Goal: Task Accomplishment & Management: Complete application form

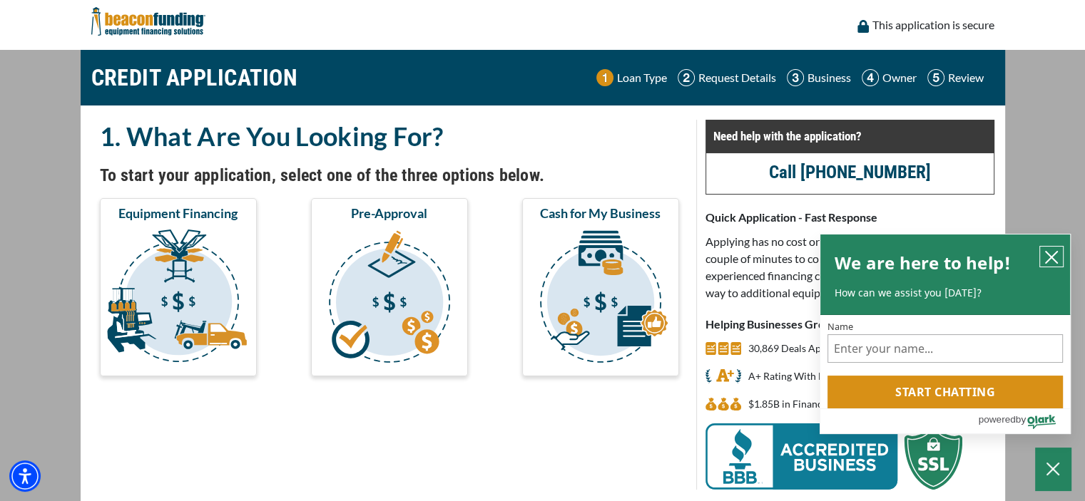
click at [1056, 257] on icon "close chatbox" at bounding box center [1051, 257] width 14 height 14
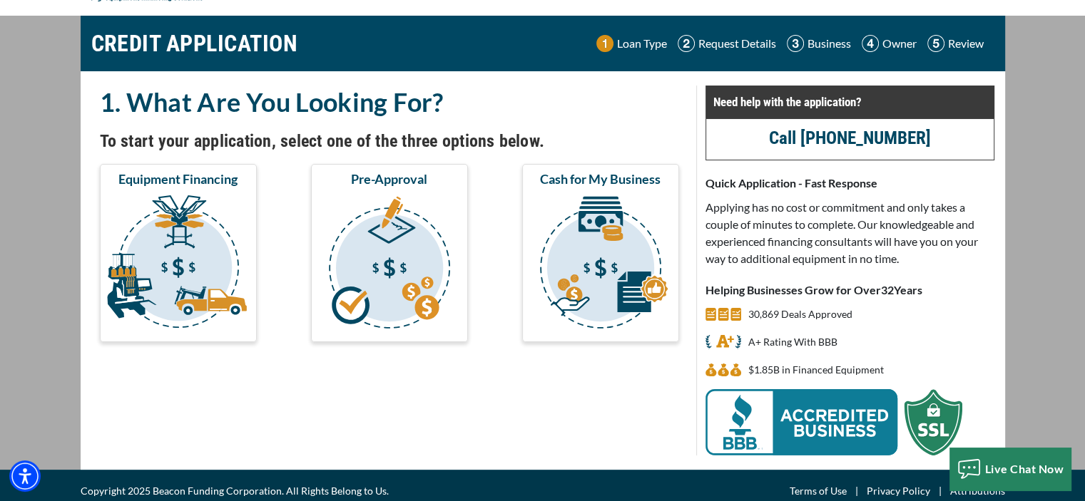
scroll to position [45, 0]
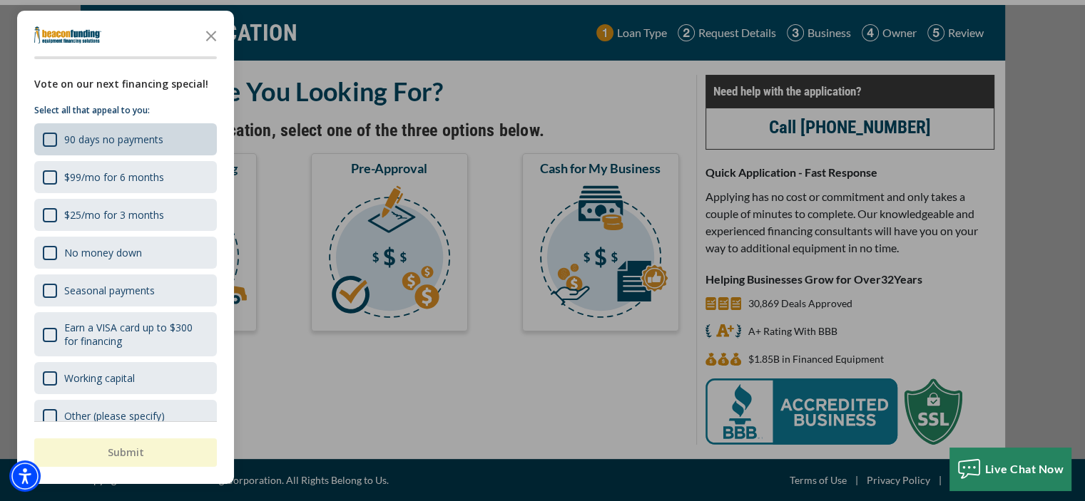
click at [175, 137] on div "90 days no payments" at bounding box center [125, 139] width 183 height 32
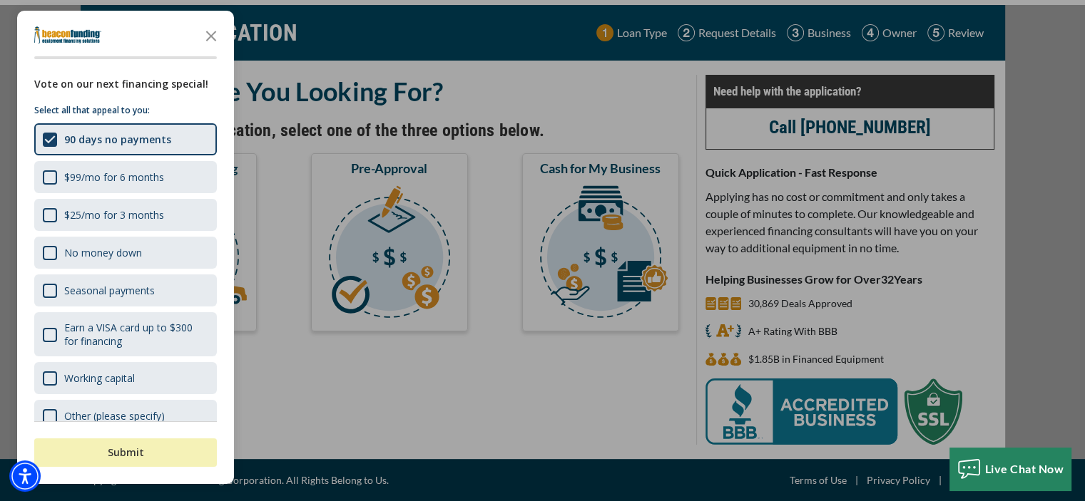
click at [165, 456] on button "Submit" at bounding box center [125, 453] width 183 height 29
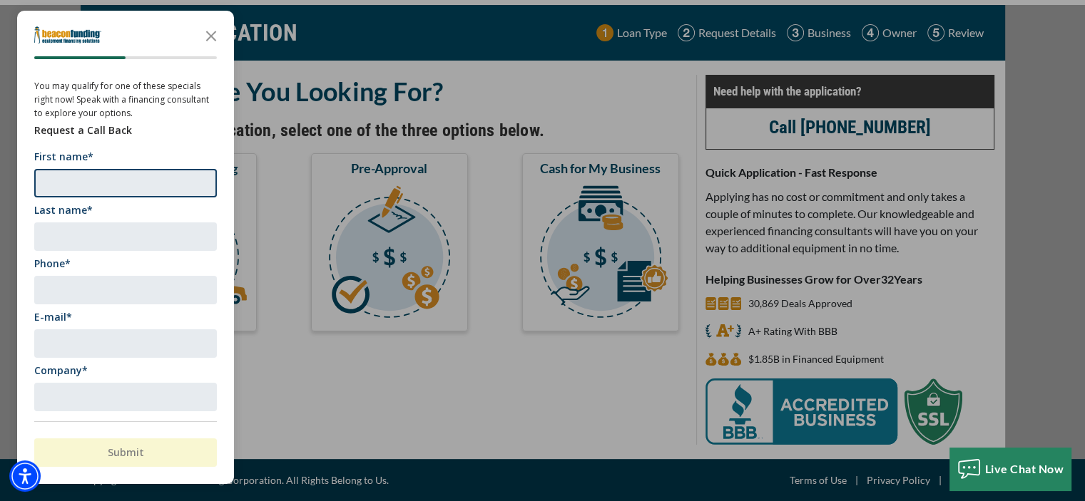
click at [151, 186] on input "First name*" at bounding box center [125, 183] width 183 height 29
type input "[PERSON_NAME]"
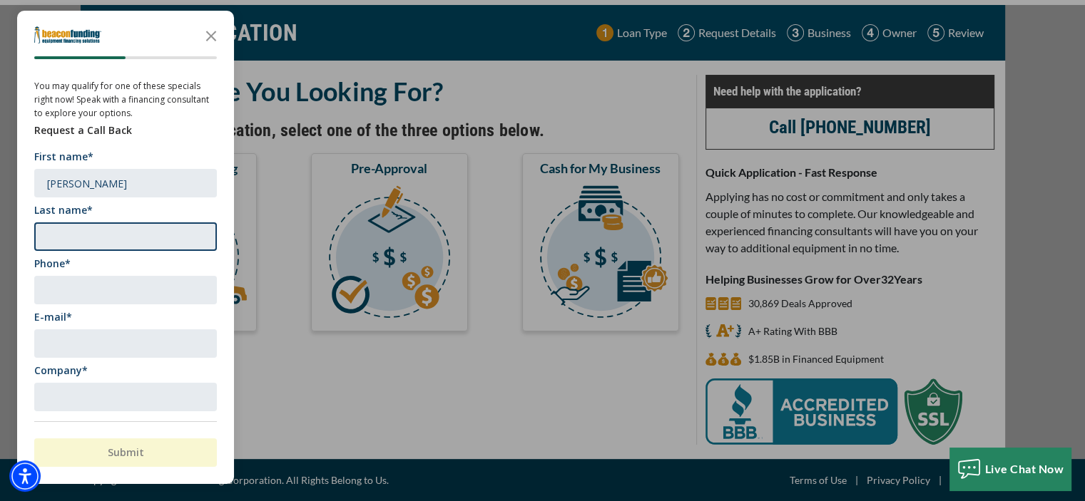
type input "[PERSON_NAME]"
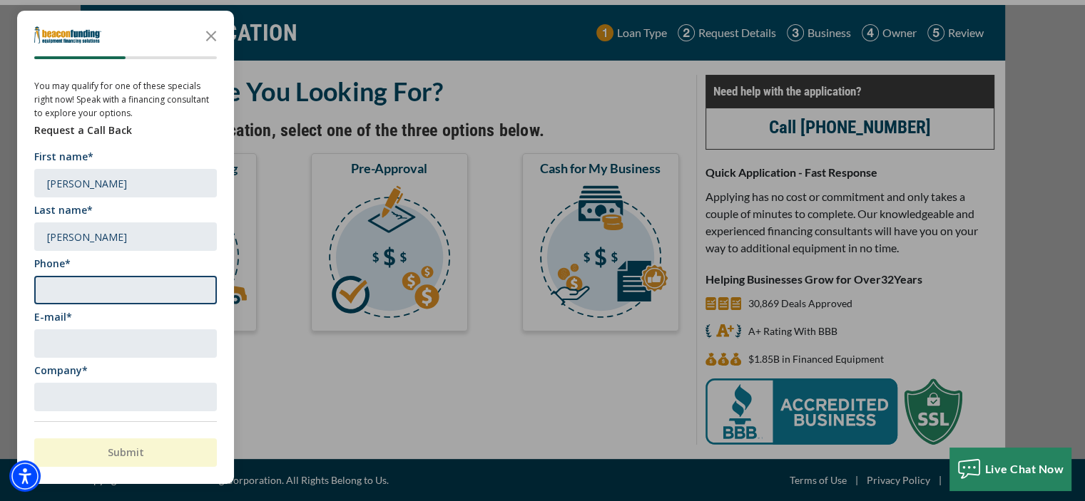
type input "7404743235"
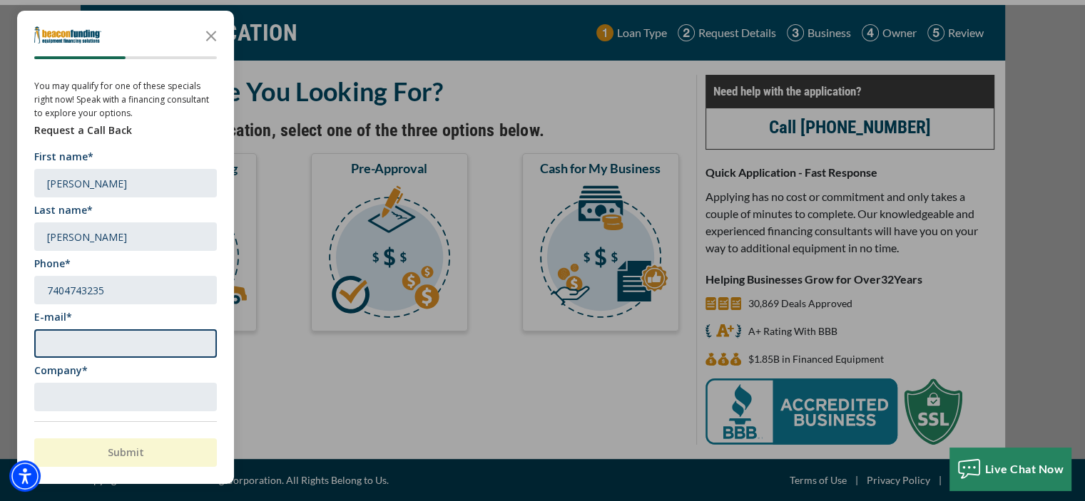
type input "[EMAIL_ADDRESS][DOMAIN_NAME]"
type input "Fletcher's Towing, Inc"
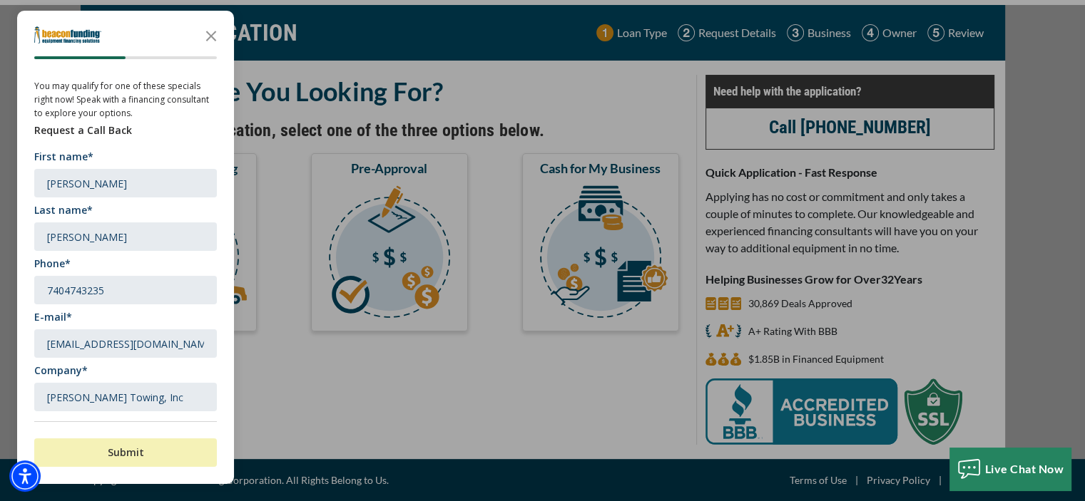
click at [136, 456] on button "Submit" at bounding box center [125, 453] width 183 height 29
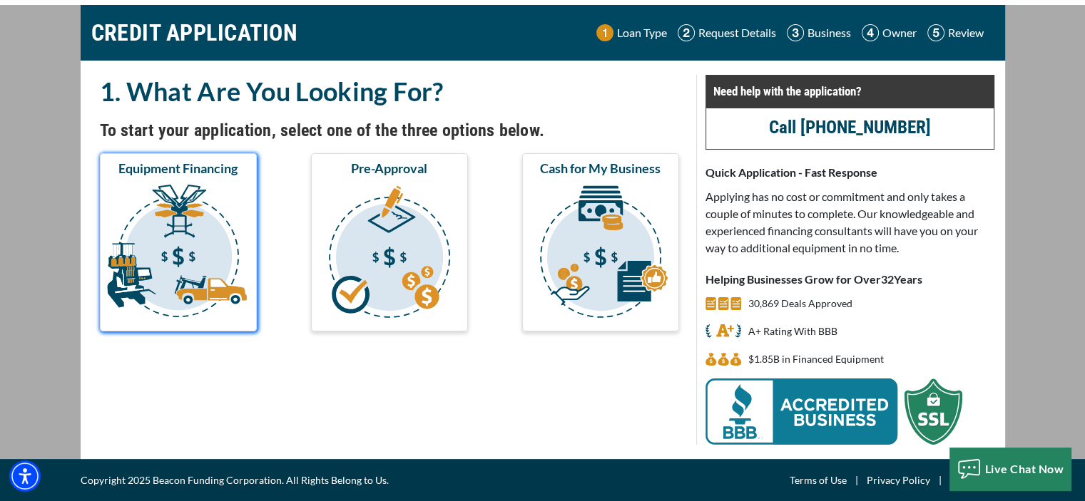
click at [185, 282] on img "submit" at bounding box center [178, 254] width 151 height 143
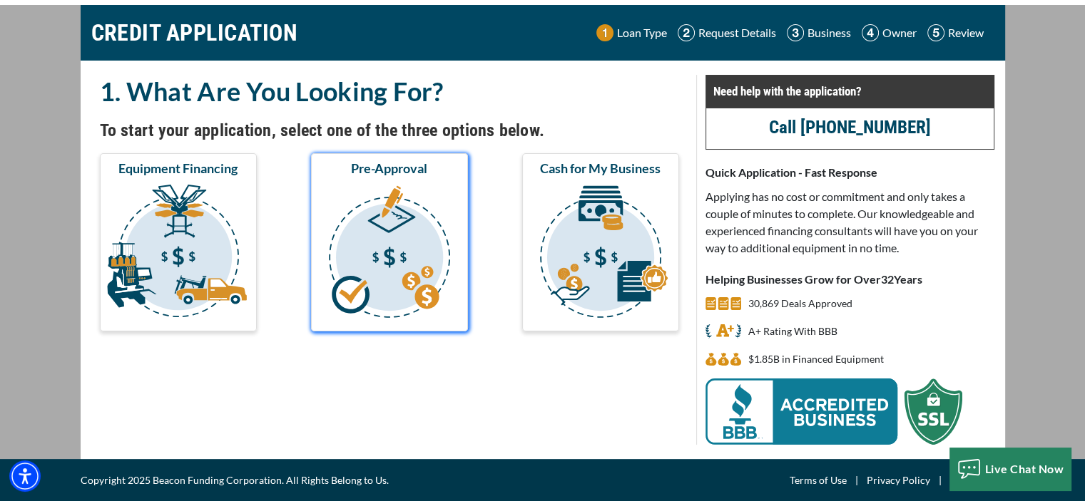
click at [405, 265] on img "submit" at bounding box center [389, 254] width 151 height 143
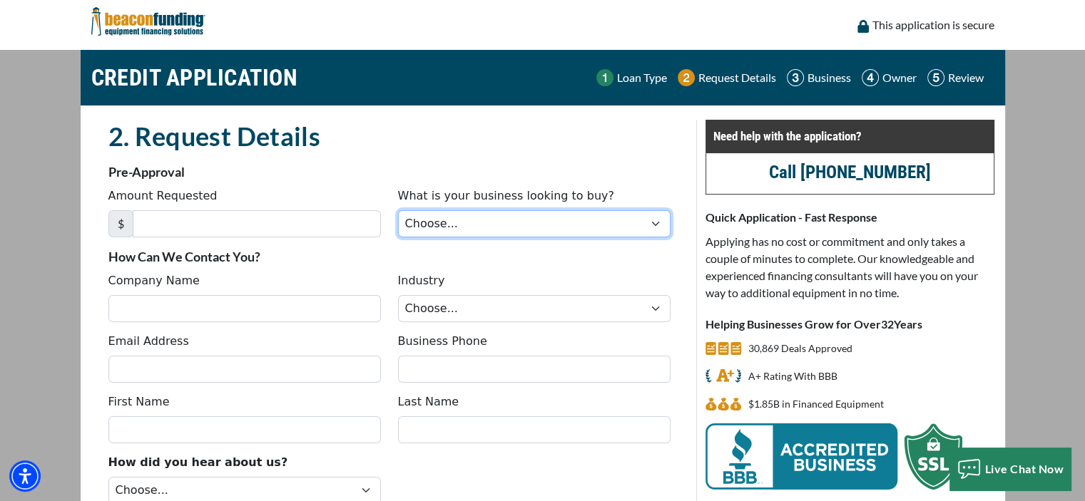
click at [655, 224] on select "Choose... Backhoe Boom/Bucket Truck Chipper Commercial Mower Crane DTG/DTF Prin…" at bounding box center [534, 223] width 272 height 27
select select "9"
click at [398, 210] on select "Choose... Backhoe Boom/Bucket Truck Chipper Commercial Mower Crane DTG/DTF Prin…" at bounding box center [534, 223] width 272 height 27
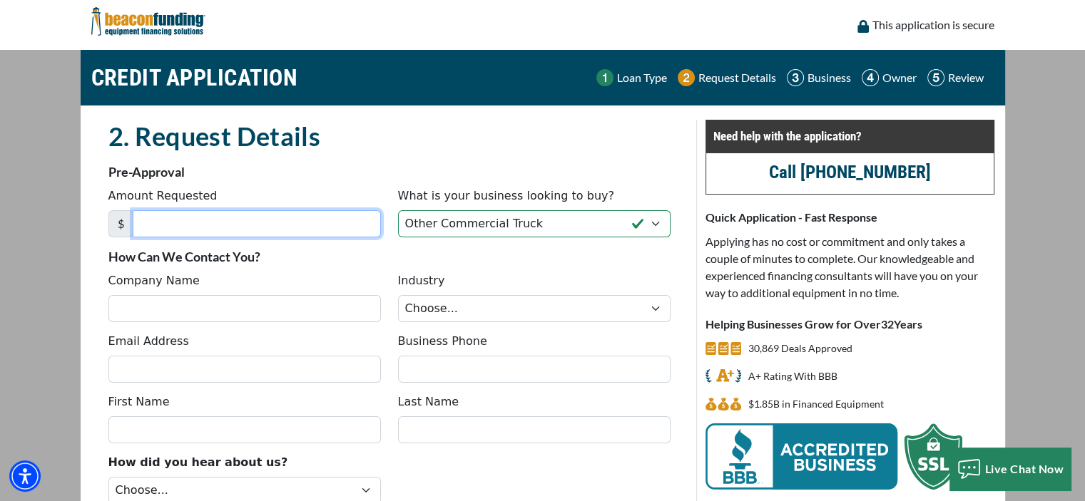
click at [264, 230] on input "Amount Requested" at bounding box center [257, 223] width 248 height 27
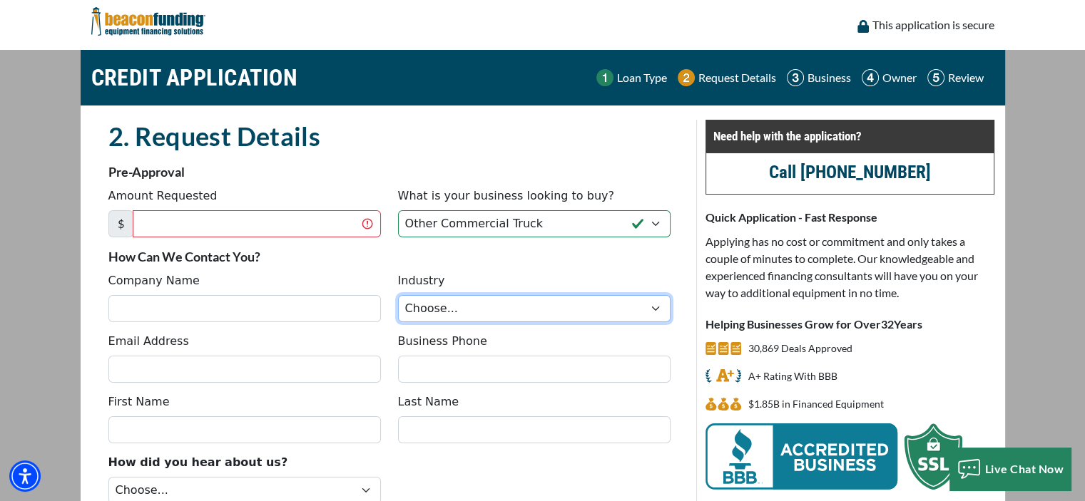
click at [656, 310] on select "Choose... Towing Landscape/Hardscape Decorated Apparel Septic Light Constructio…" at bounding box center [534, 308] width 272 height 27
select select "1"
click at [398, 295] on select "Choose... Towing Landscape/Hardscape Decorated Apparel Septic Light Constructio…" at bounding box center [534, 308] width 272 height 27
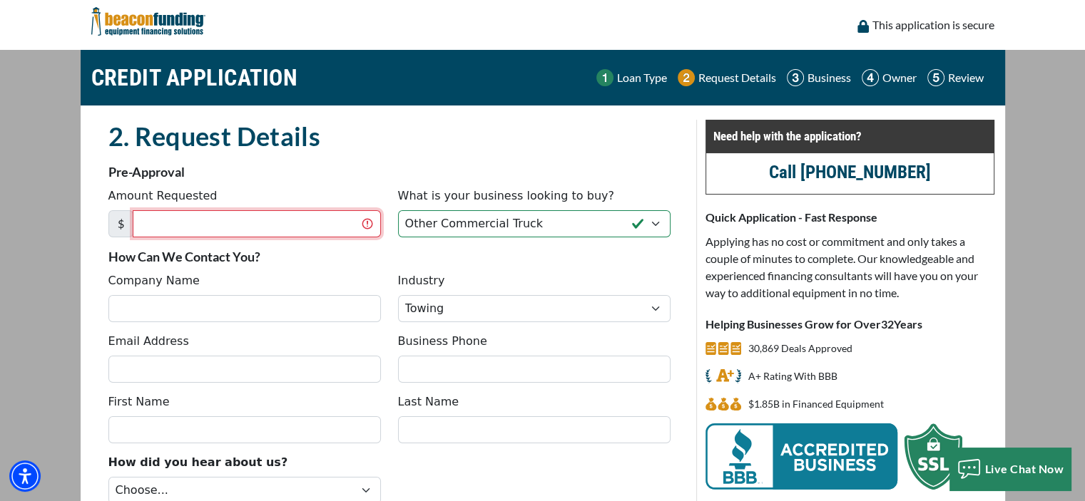
click at [244, 227] on input "Amount Requested" at bounding box center [257, 223] width 248 height 27
type input "50,000"
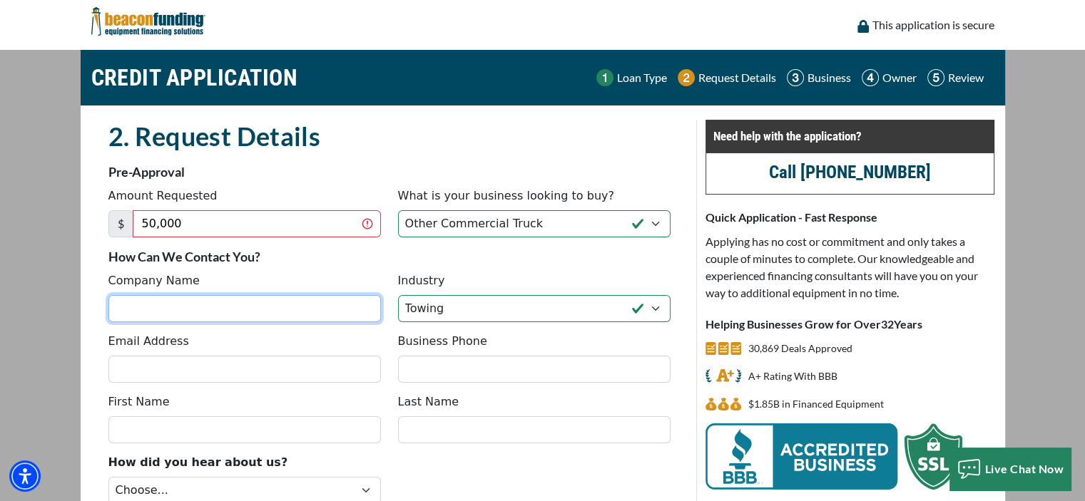
click at [205, 311] on input "Company Name" at bounding box center [244, 308] width 272 height 27
type input "Fletcher's Towing, Inc"
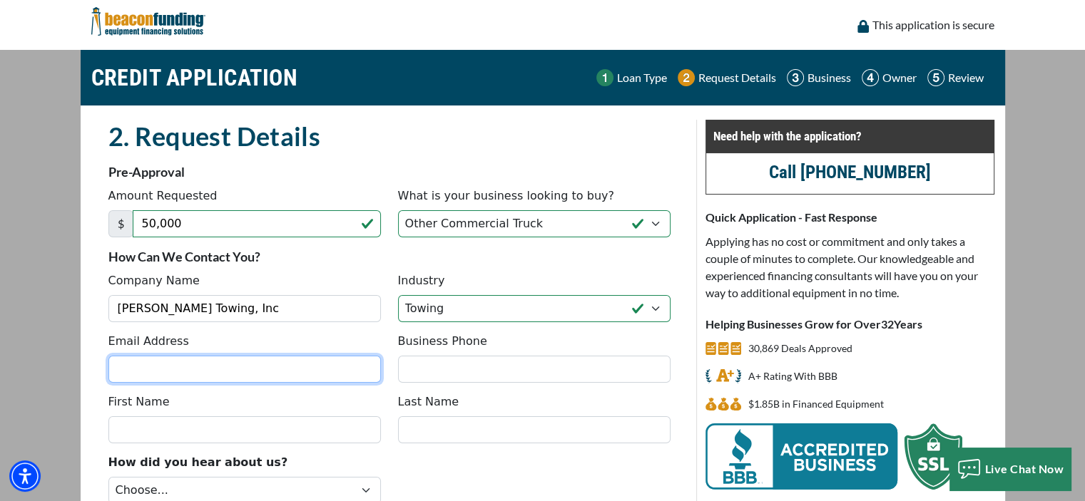
type input "[EMAIL_ADDRESS][DOMAIN_NAME]"
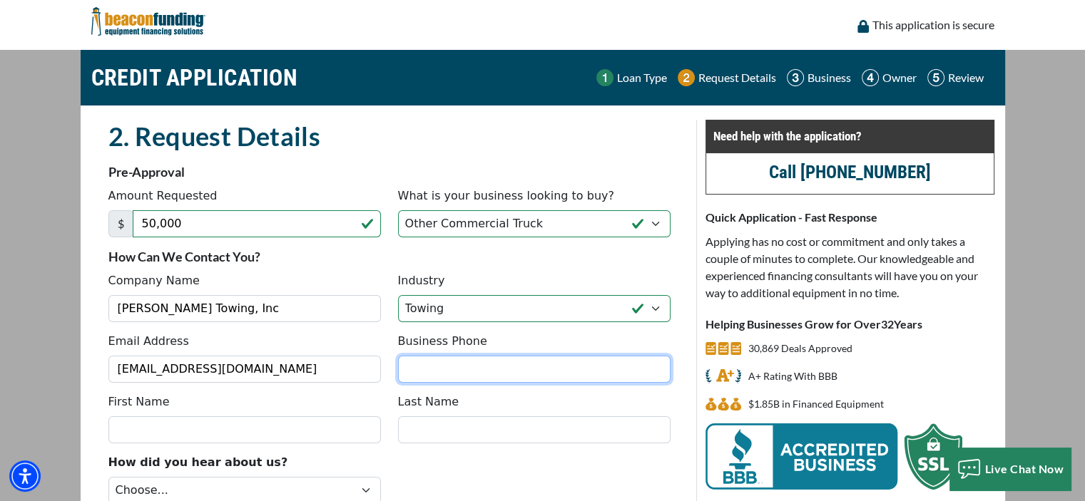
type input "7404743235"
type input "[PERSON_NAME]"
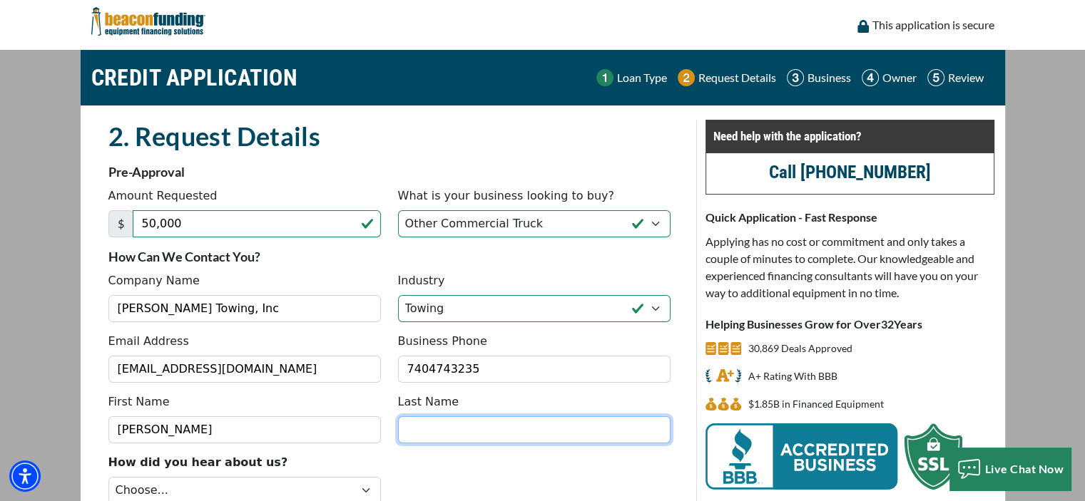
type input "[PERSON_NAME]"
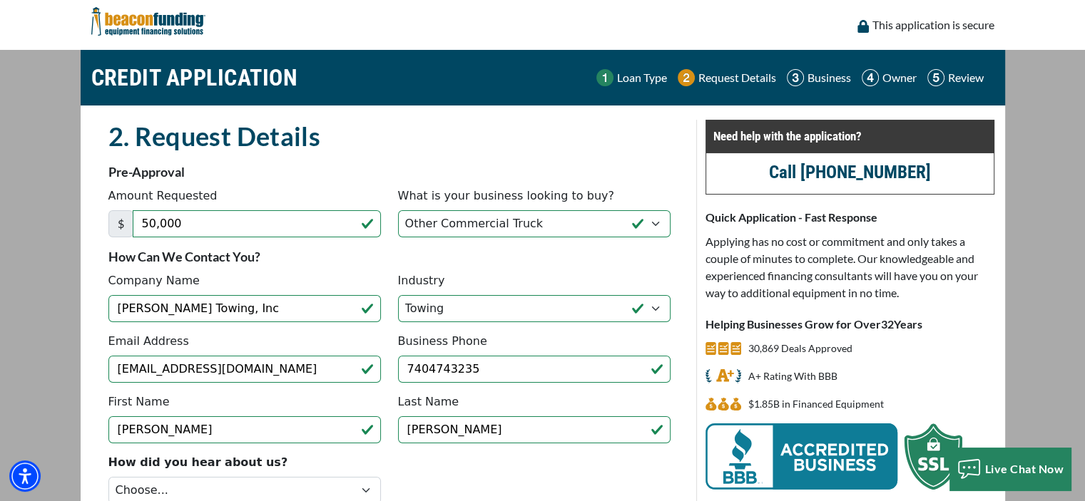
type input "(740) 474-3235"
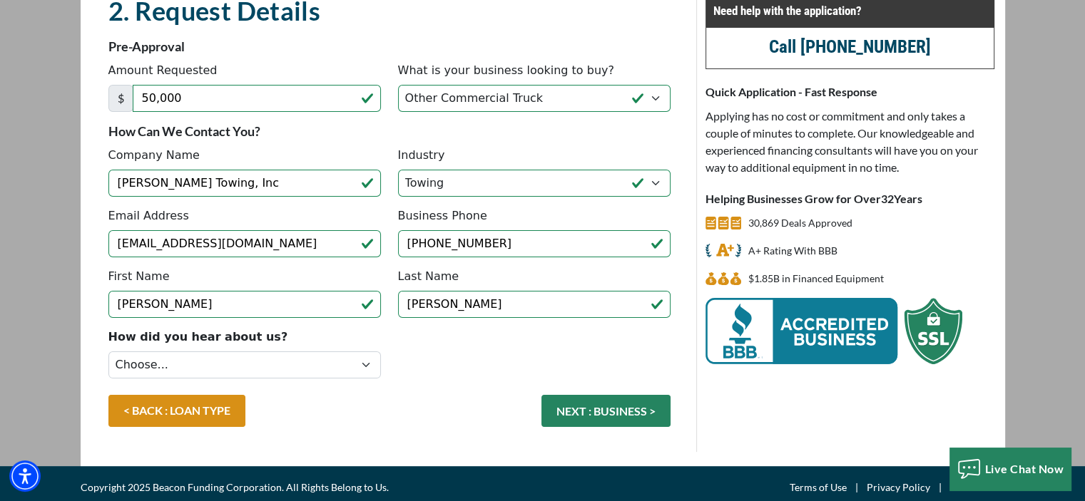
scroll to position [132, 0]
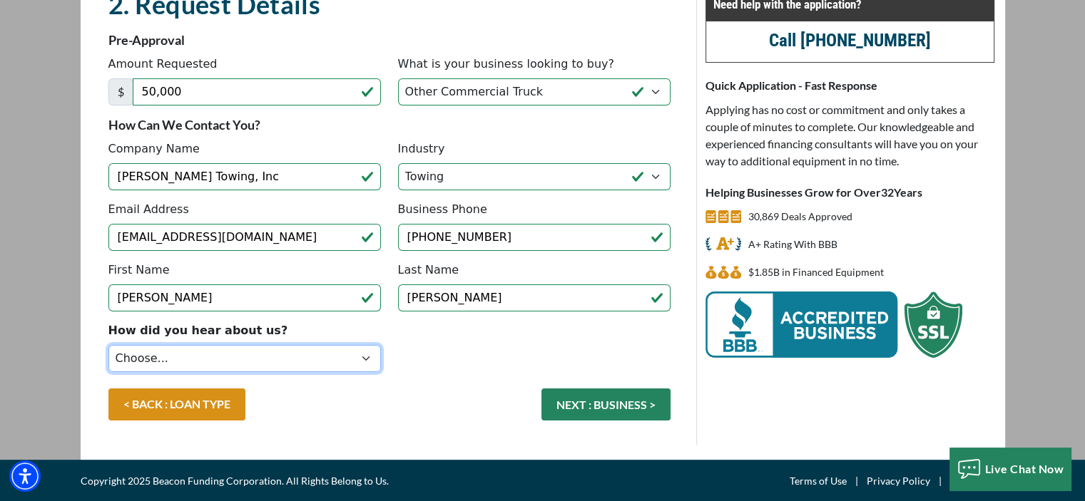
click at [368, 356] on select "Choose... Internet Search Vendor Referral Word of Mouth Client Referral Email E…" at bounding box center [244, 358] width 272 height 27
click at [367, 356] on select "Choose... Internet Search Vendor Referral Word of Mouth Client Referral Email E…" at bounding box center [244, 358] width 272 height 27
select select "1"
click at [108, 345] on select "Choose... Internet Search Vendor Referral Word of Mouth Client Referral Email E…" at bounding box center [244, 358] width 272 height 27
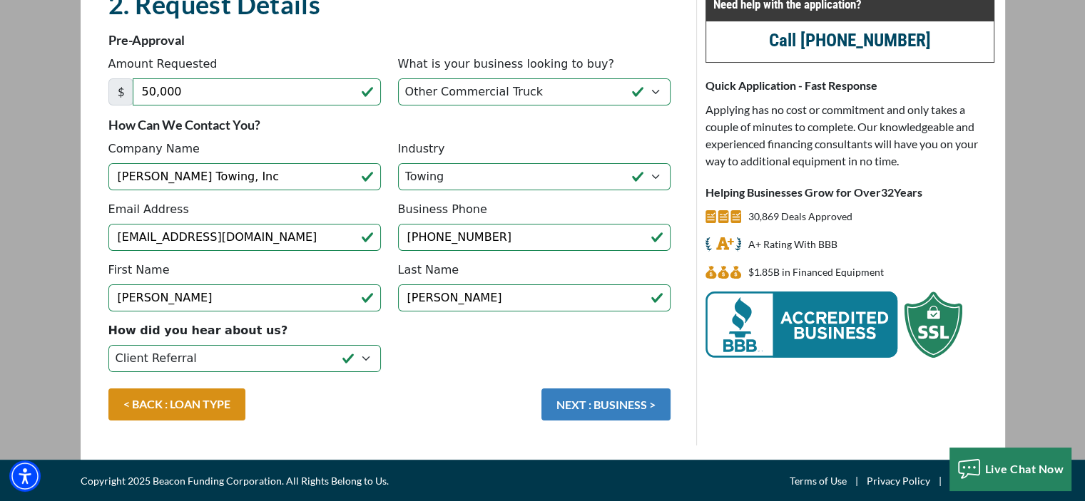
click at [596, 401] on button "NEXT : BUSINESS >" at bounding box center [605, 405] width 129 height 32
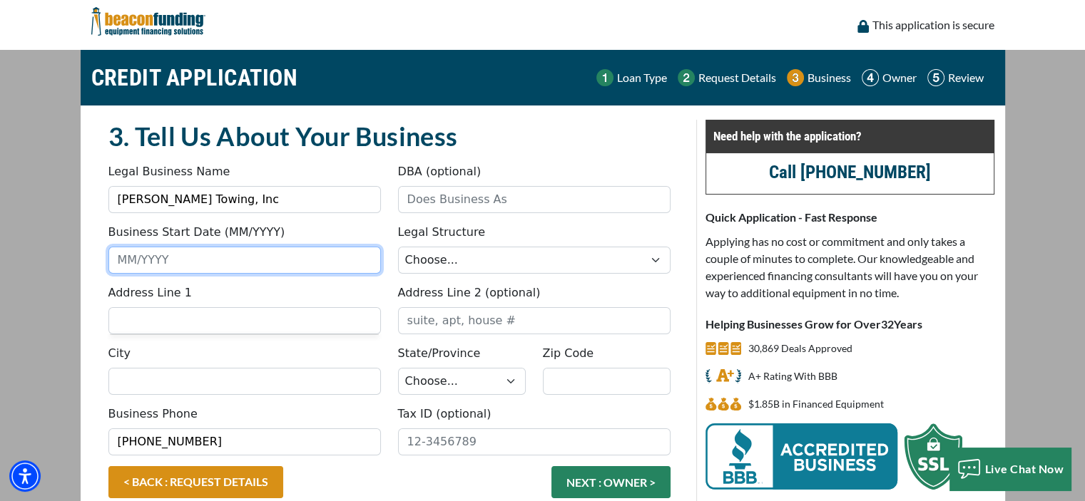
click at [123, 256] on input "Business Start Date (MM/YYYY)" at bounding box center [244, 260] width 272 height 27
type input "07/1974"
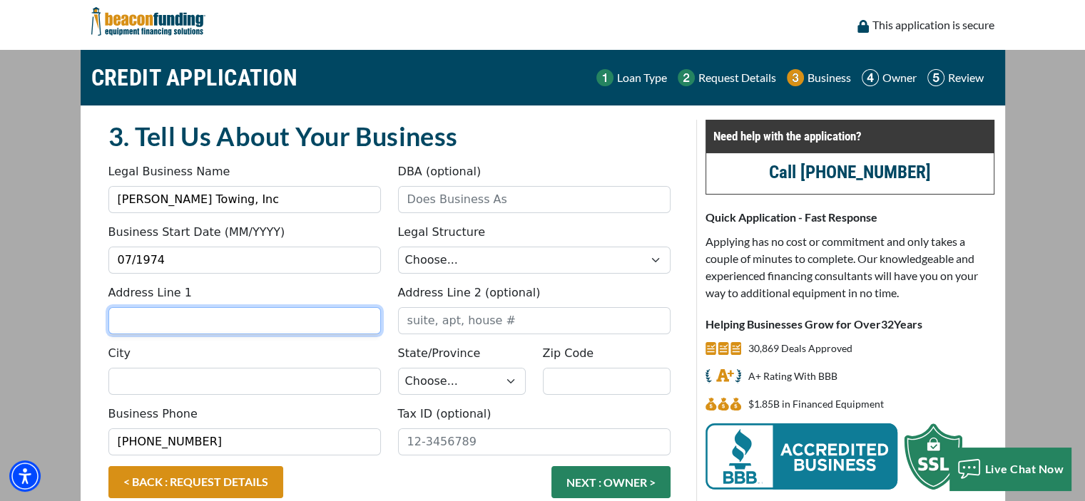
click at [206, 327] on input "Address Line 1" at bounding box center [244, 320] width 272 height 27
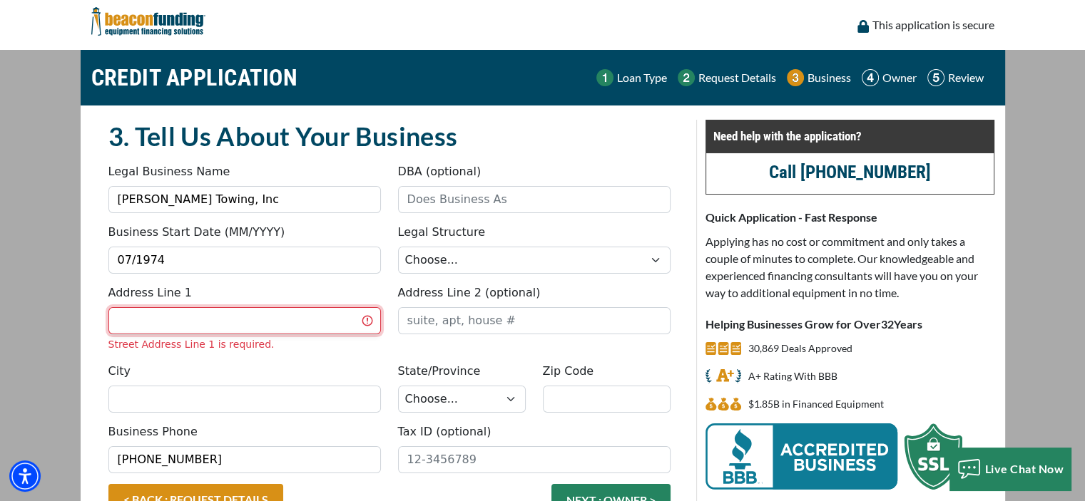
click at [221, 325] on input "Address Line 1" at bounding box center [244, 320] width 272 height 27
click at [234, 317] on input "Address Line 1" at bounding box center [244, 320] width 272 height 27
type input "20615 US RTE 23 N"
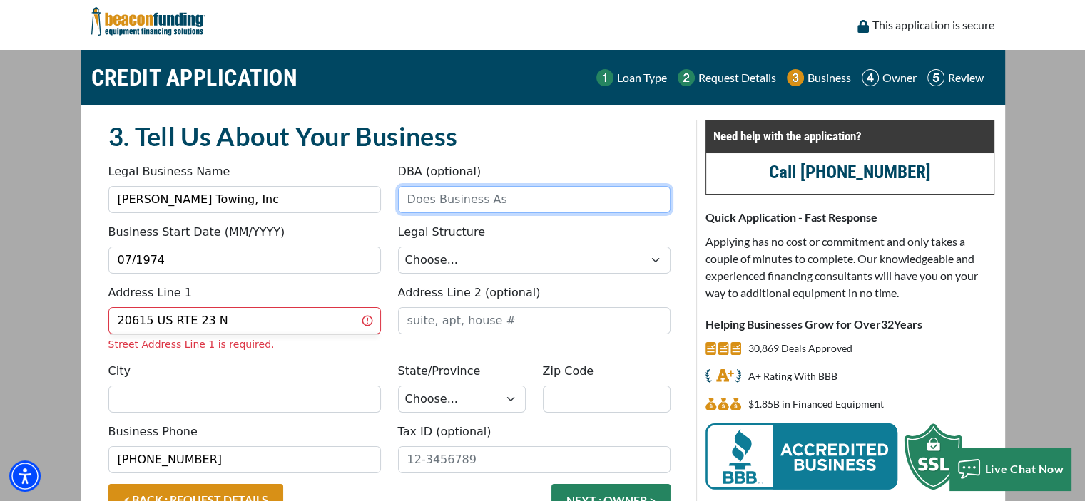
type input "Fletcher's Towing, Inc"
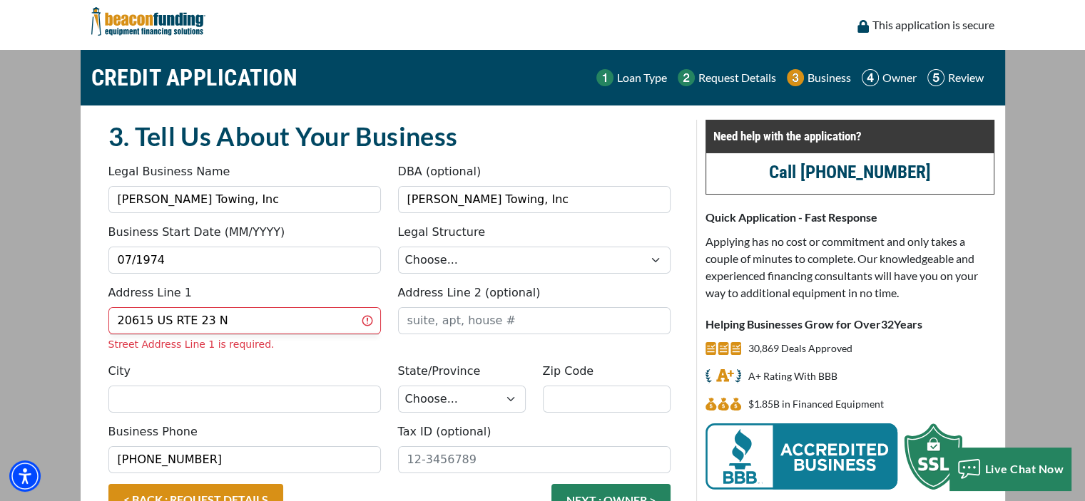
type input "CIRCLEVILLE"
select select "37"
type input "43113"
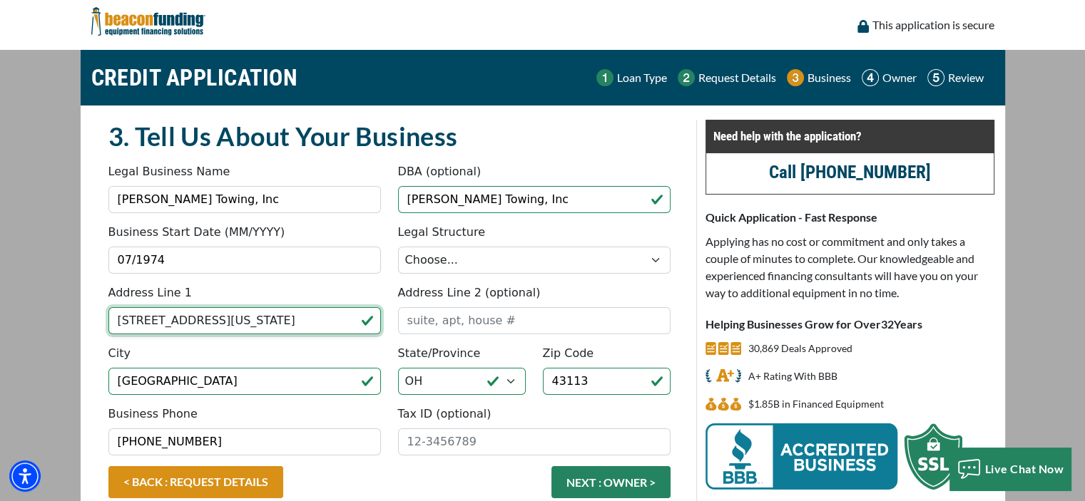
type input "20615 US RTE 23 N Circleville, Ohio"
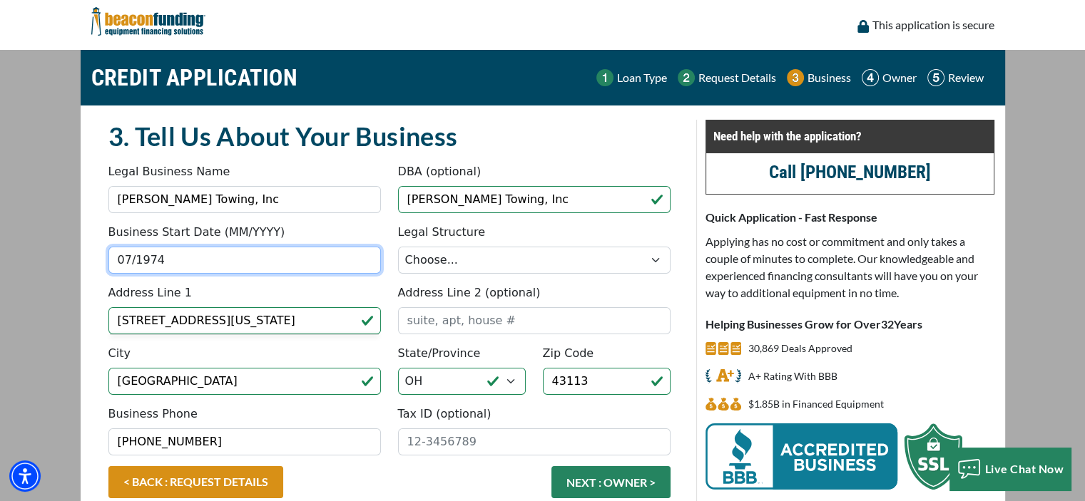
click at [161, 264] on input "07/1974" at bounding box center [244, 260] width 272 height 27
type input "07/1968"
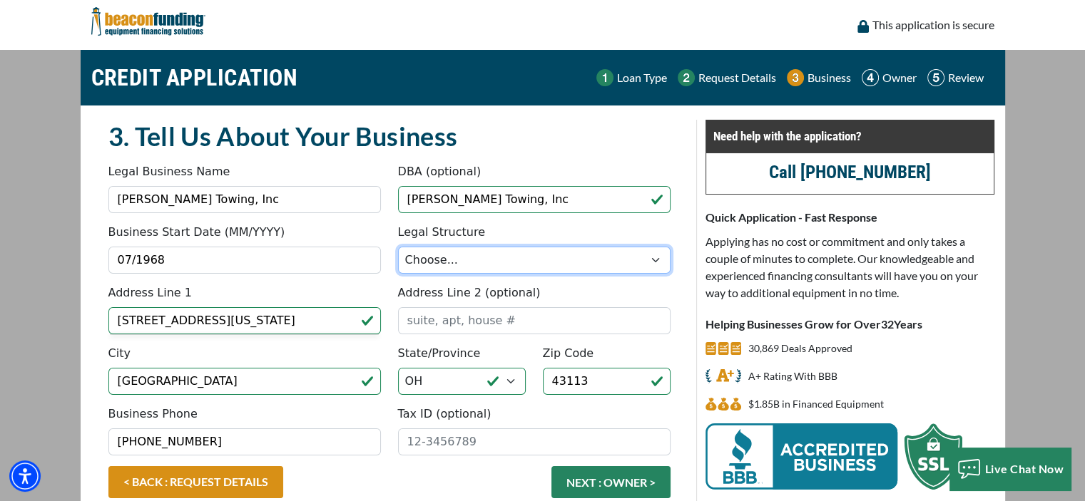
click at [656, 260] on select "Choose... Corporation LLC LLP Municipality Non-Profit Partnership Proprietorship" at bounding box center [534, 260] width 272 height 27
select select "1"
click at [398, 247] on select "Choose... Corporation LLC LLP Municipality Non-Profit Partnership Proprietorship" at bounding box center [534, 260] width 272 height 27
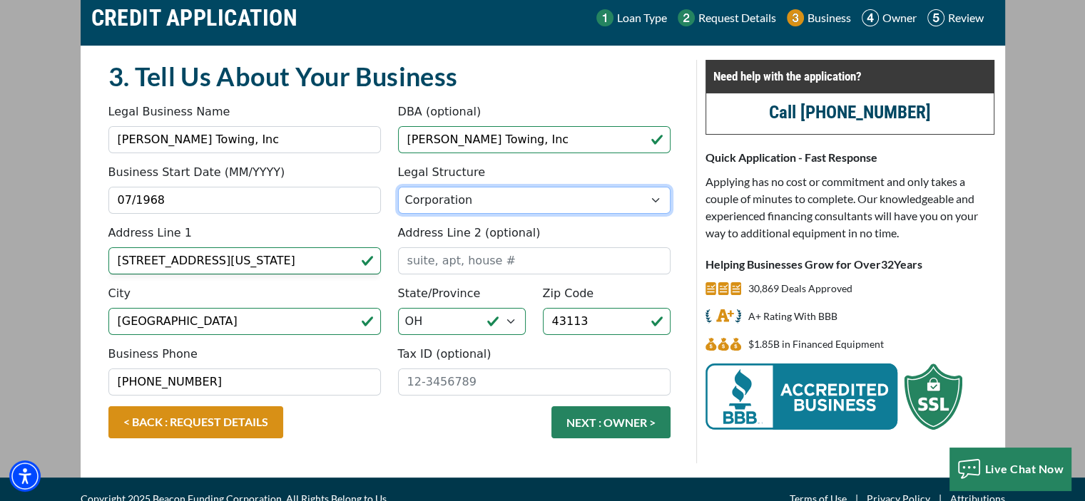
scroll to position [77, 0]
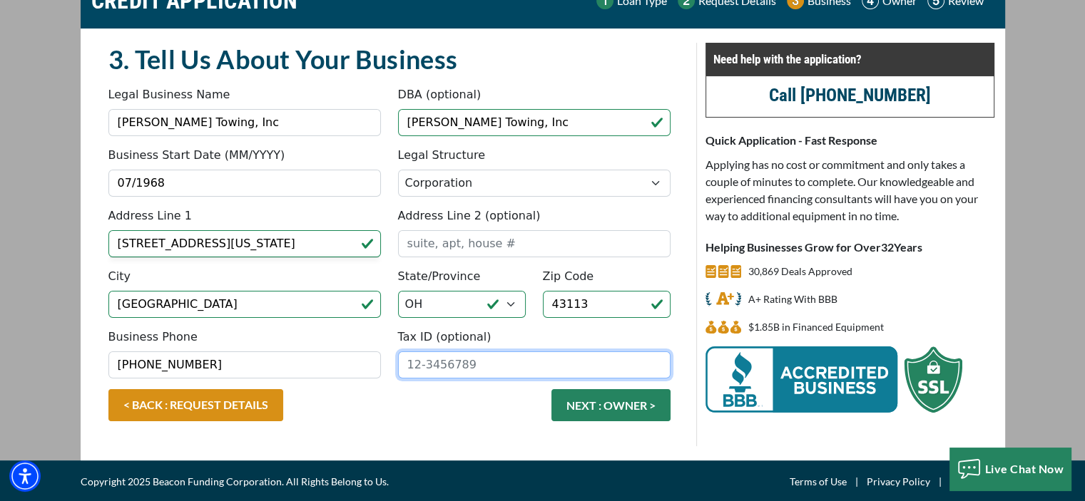
click at [412, 370] on input "Tax ID (optional)" at bounding box center [534, 365] width 272 height 27
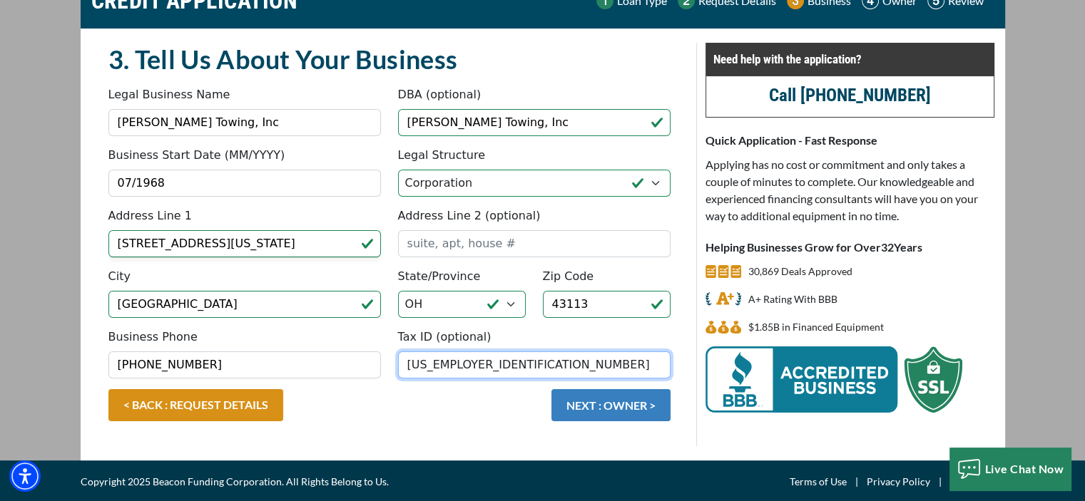
type input "[US_EMPLOYER_IDENTIFICATION_NUMBER]"
click at [619, 405] on button "NEXT : OWNER >" at bounding box center [610, 405] width 119 height 32
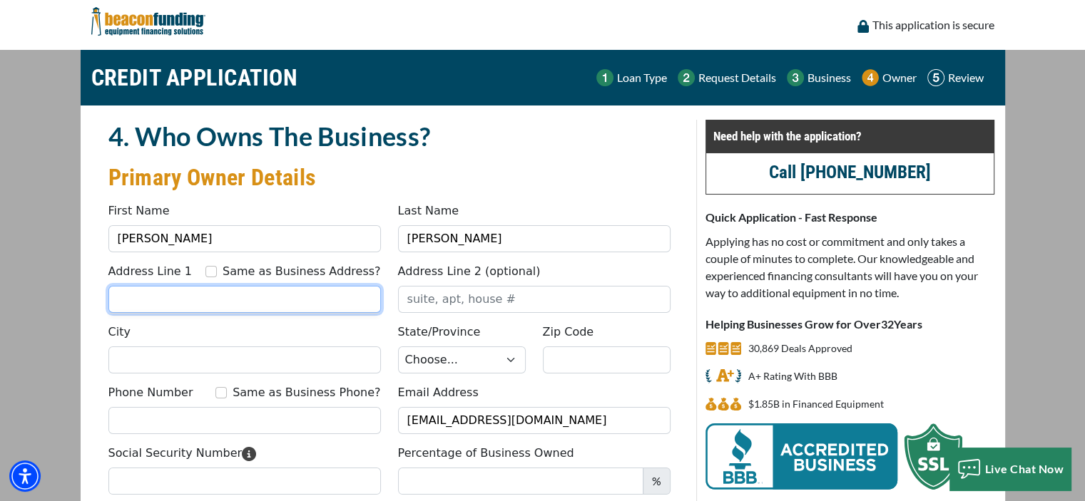
click at [258, 303] on input "Address Line 1" at bounding box center [244, 299] width 272 height 27
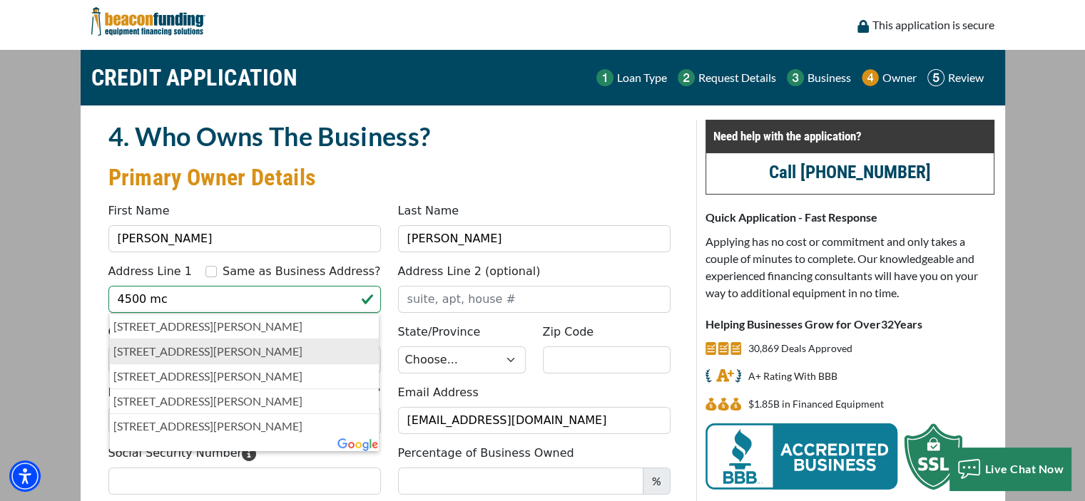
click at [294, 352] on p "[STREET_ADDRESS][PERSON_NAME]" at bounding box center [244, 351] width 262 height 17
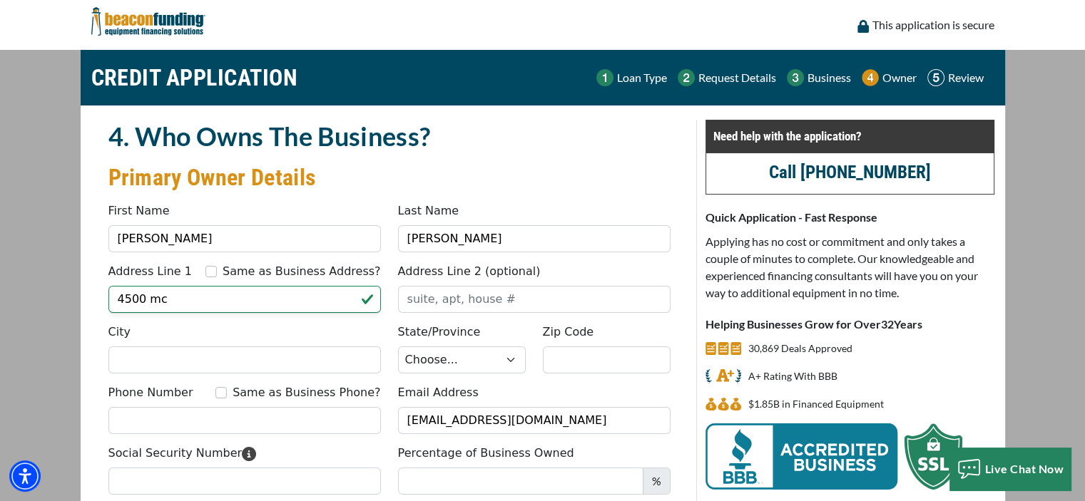
type input "[STREET_ADDRESS][PERSON_NAME]"
type input "[GEOGRAPHIC_DATA]"
select select "37"
type input "43113"
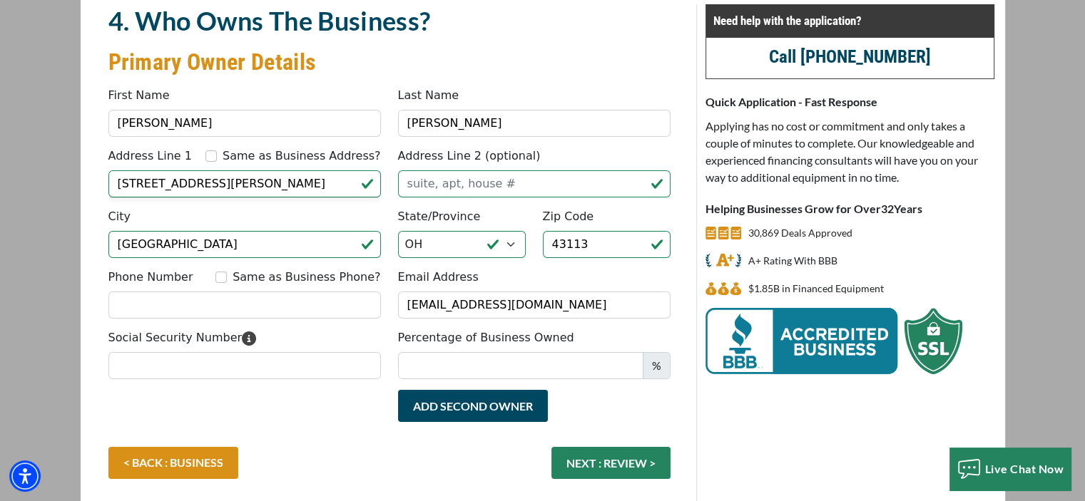
scroll to position [132, 0]
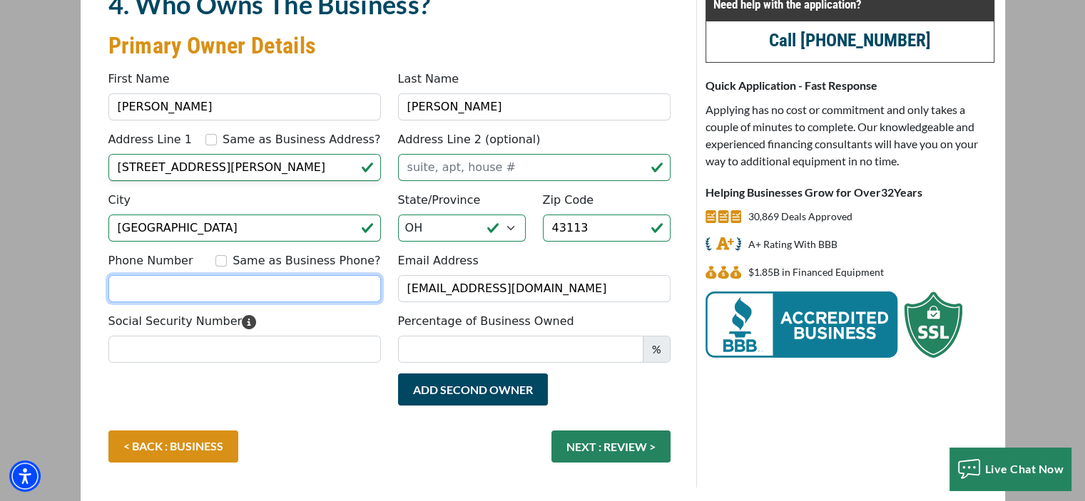
click at [177, 286] on input "Phone Number" at bounding box center [244, 288] width 272 height 27
type input "[PHONE_NUMBER]"
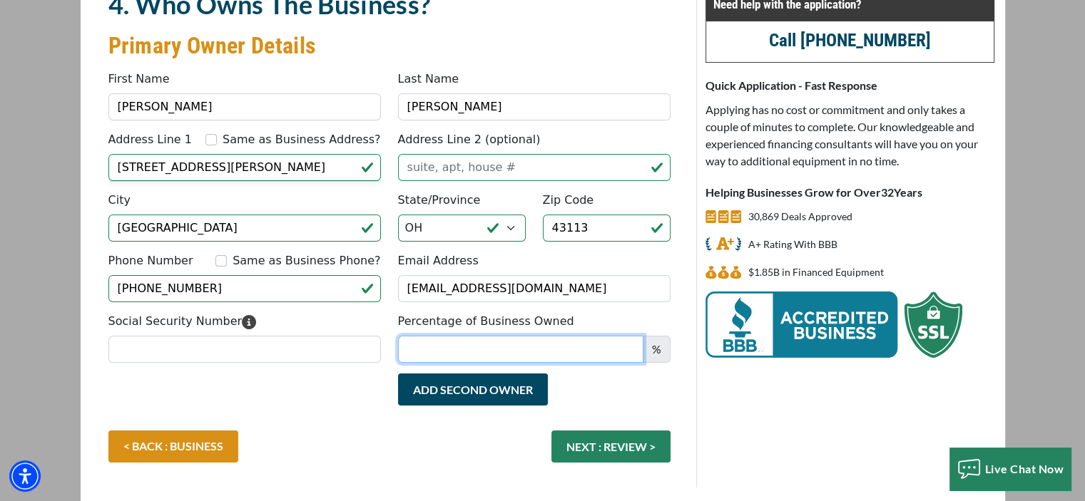
click at [436, 349] on input "Percentage of Business Owned" at bounding box center [520, 349] width 245 height 27
type input "100"
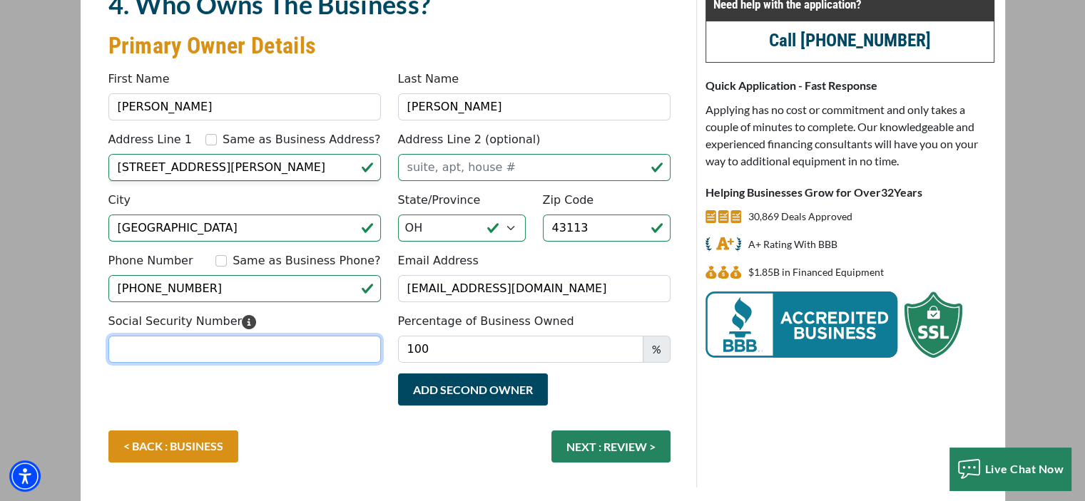
click at [153, 349] on input "Social Security Number" at bounding box center [244, 349] width 272 height 27
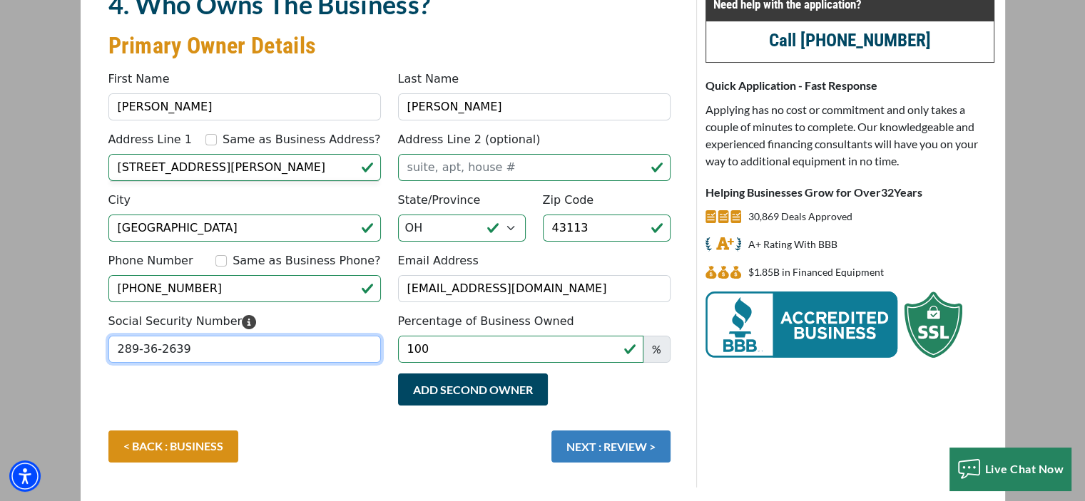
type input "289-36-2639"
click at [593, 443] on button "NEXT : REVIEW >" at bounding box center [610, 447] width 119 height 32
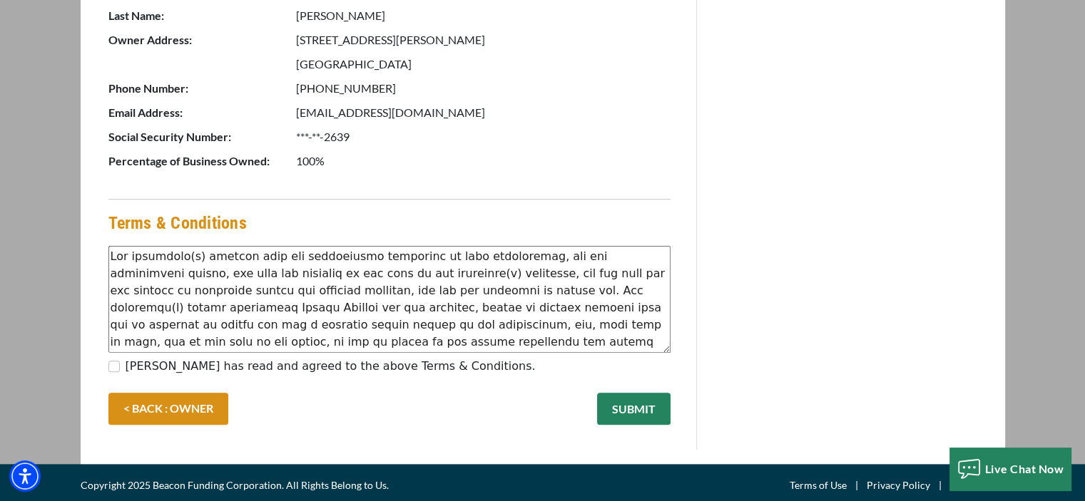
scroll to position [723, 0]
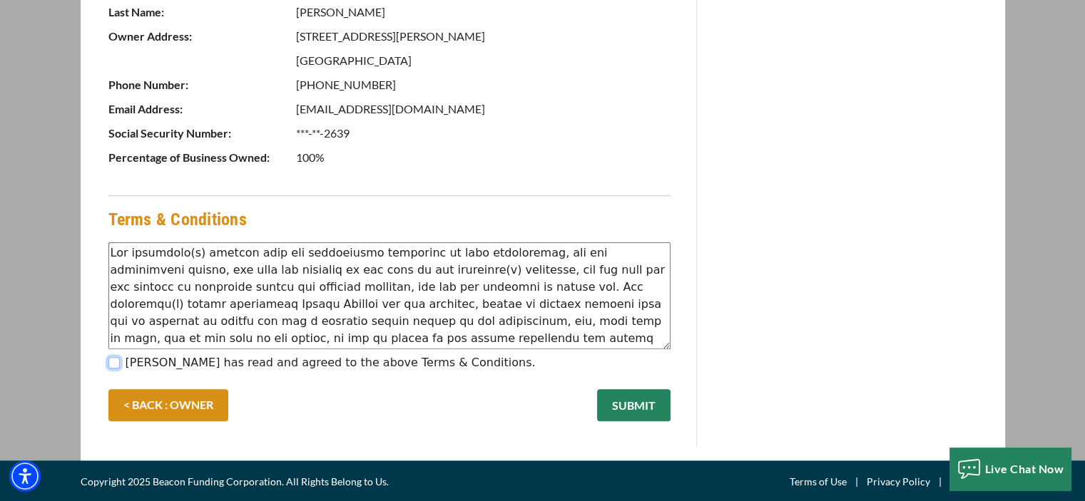
click at [112, 361] on input "William Fletcher has read and agreed to the above Terms & Conditions." at bounding box center [113, 362] width 11 height 11
checkbox input "true"
click at [628, 402] on button "SUBMIT" at bounding box center [633, 405] width 73 height 32
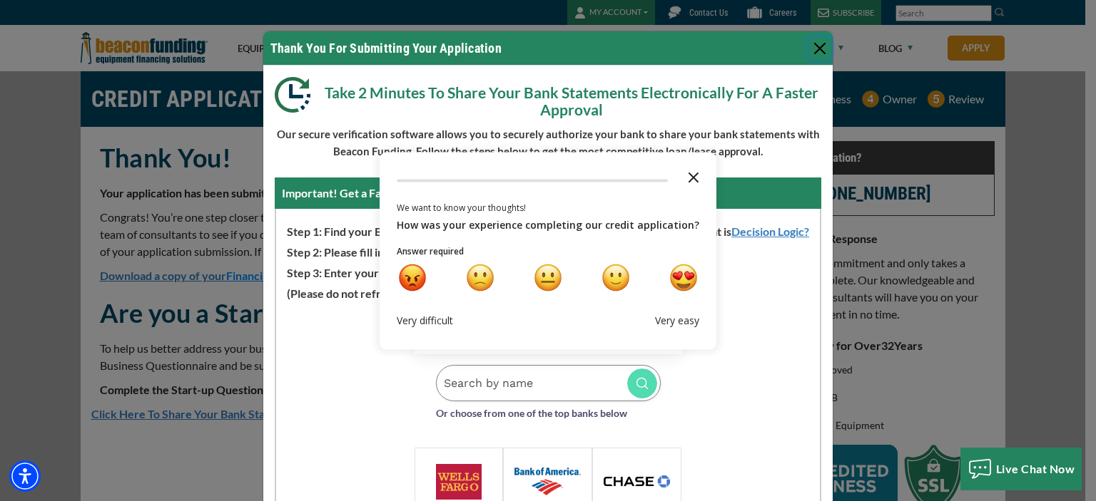
click at [688, 176] on polygon "Close the survey" at bounding box center [693, 177] width 11 height 11
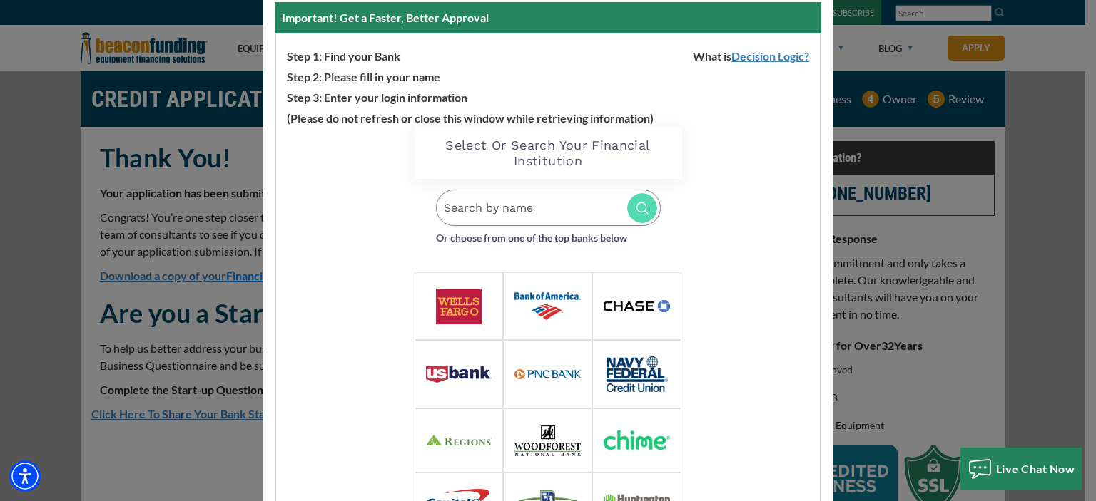
scroll to position [137, 0]
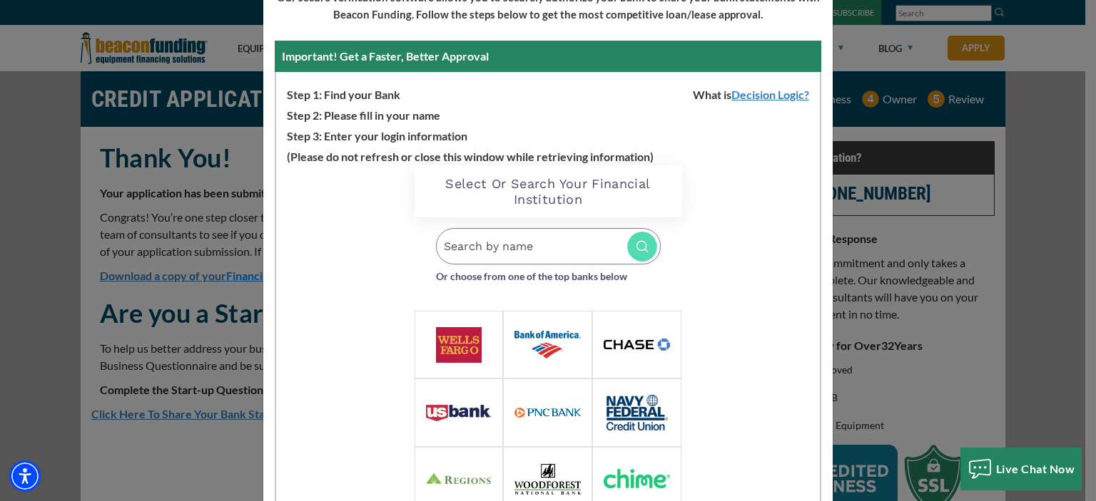
click at [476, 253] on input "Search by name" at bounding box center [548, 246] width 225 height 36
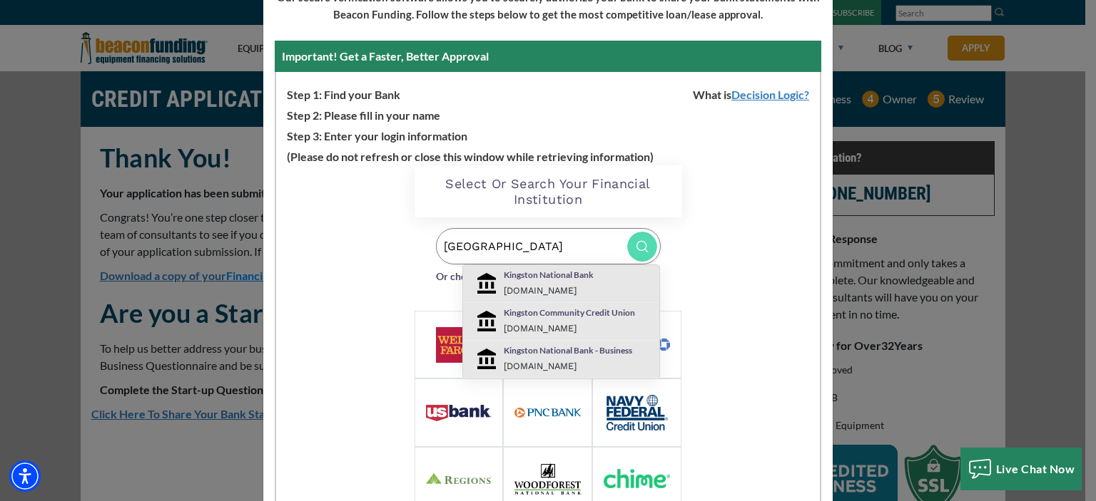
type input "Kingston"
click at [526, 285] on small "kingstonnationalbank.com" at bounding box center [540, 290] width 73 height 11
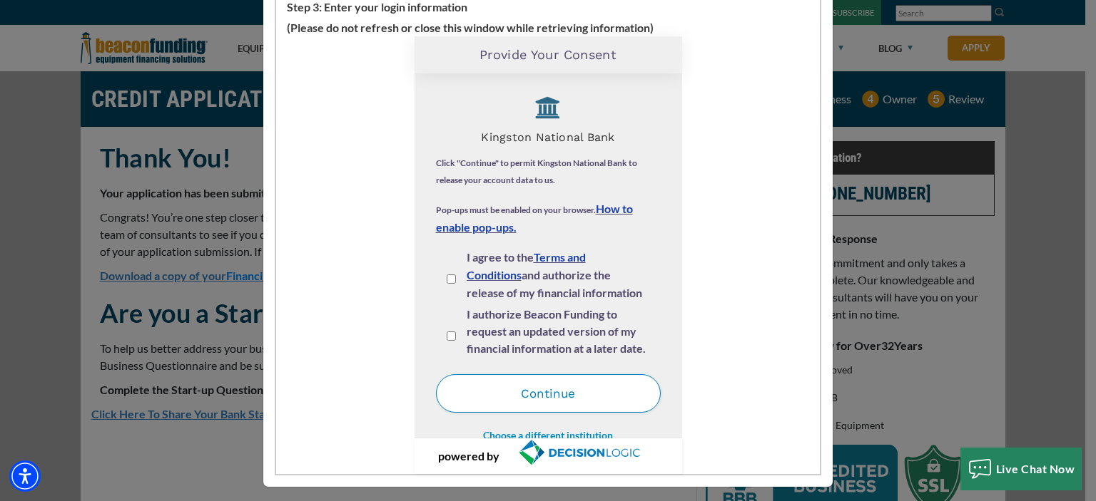
scroll to position [271, 0]
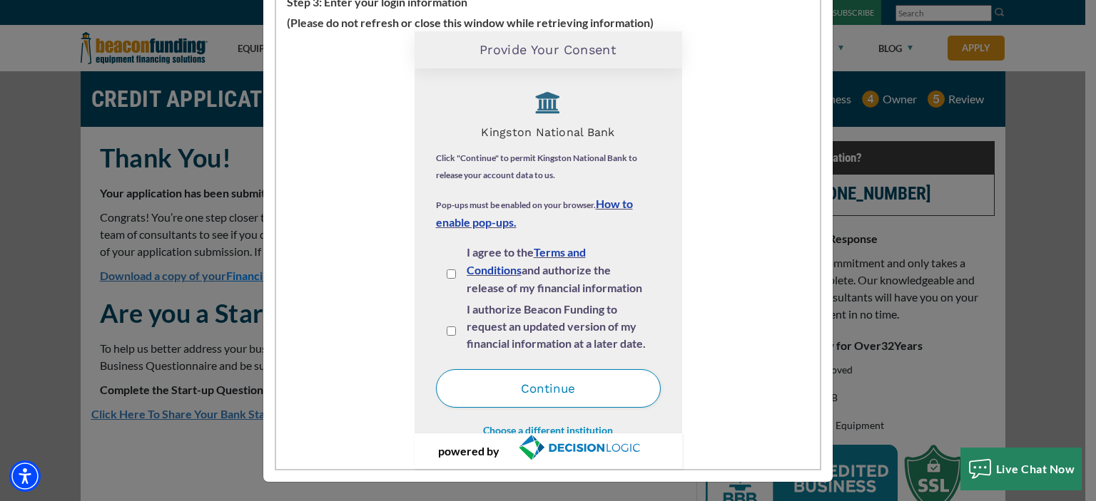
click at [447, 271] on input "I agree to the Terms and Conditions and authorize the release of my financial i…" at bounding box center [451, 274] width 9 height 9
checkbox input "true"
click at [554, 388] on button "Continue" at bounding box center [548, 388] width 225 height 39
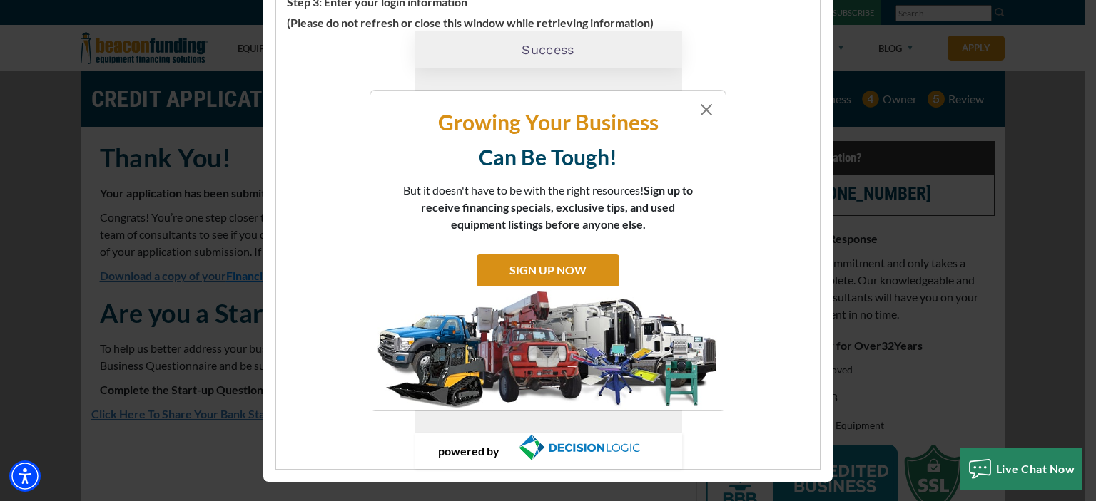
drag, startPoint x: 1095, startPoint y: 231, endPoint x: 1089, endPoint y: 161, distance: 70.1
click at [1089, 136] on div "Growing Your Business Can Be Tough! But it doesn't have to be with the right re…" at bounding box center [548, 250] width 1096 height 501
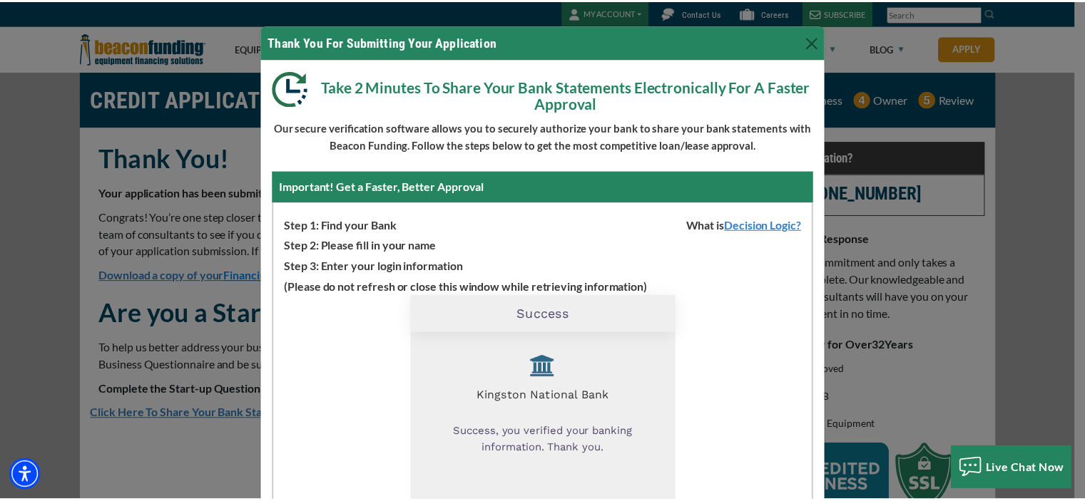
scroll to position [0, 0]
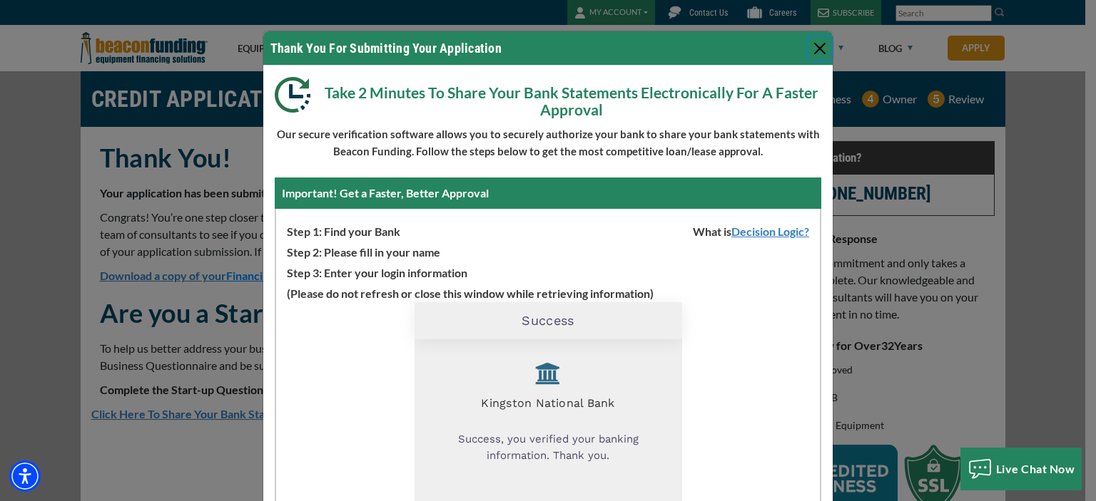
click at [820, 45] on button "Close" at bounding box center [819, 48] width 23 height 23
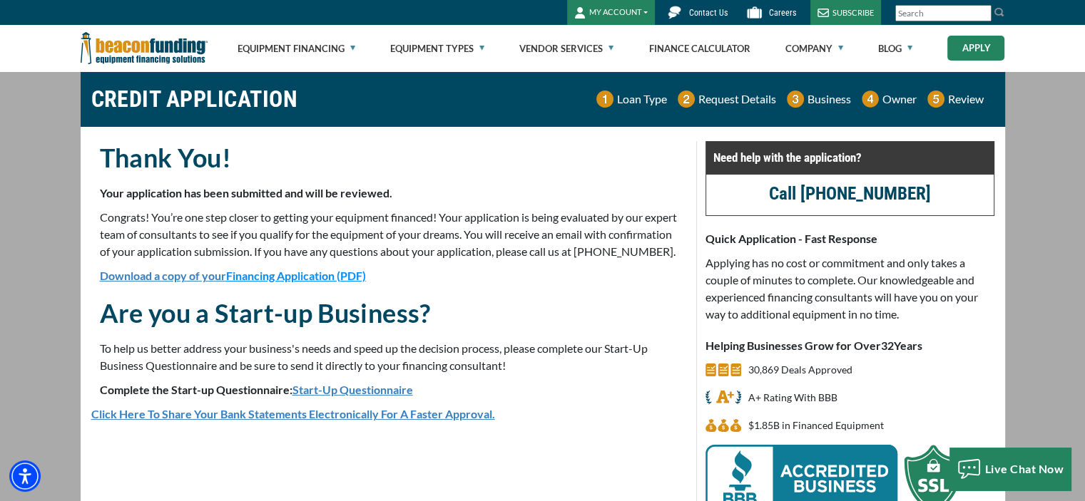
click at [974, 49] on link "Apply" at bounding box center [975, 48] width 57 height 25
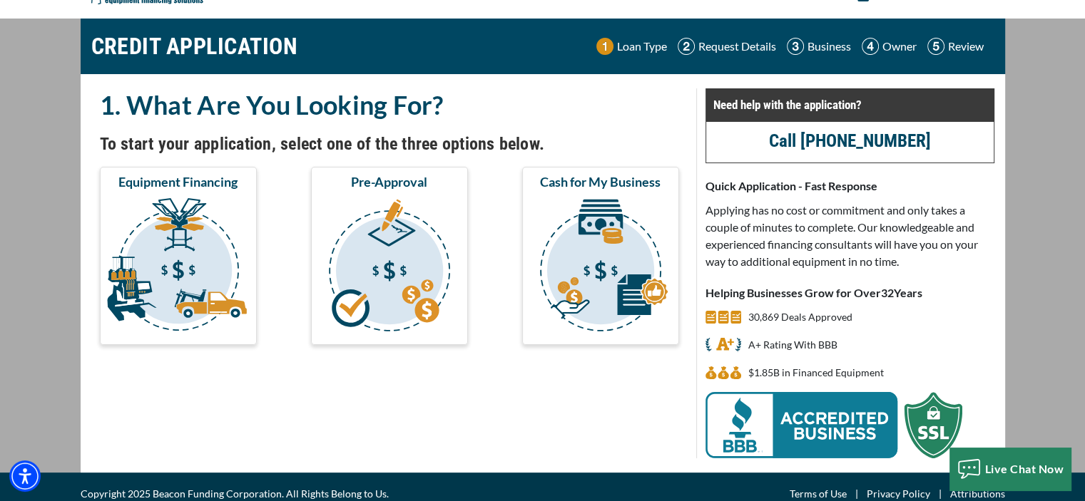
scroll to position [45, 0]
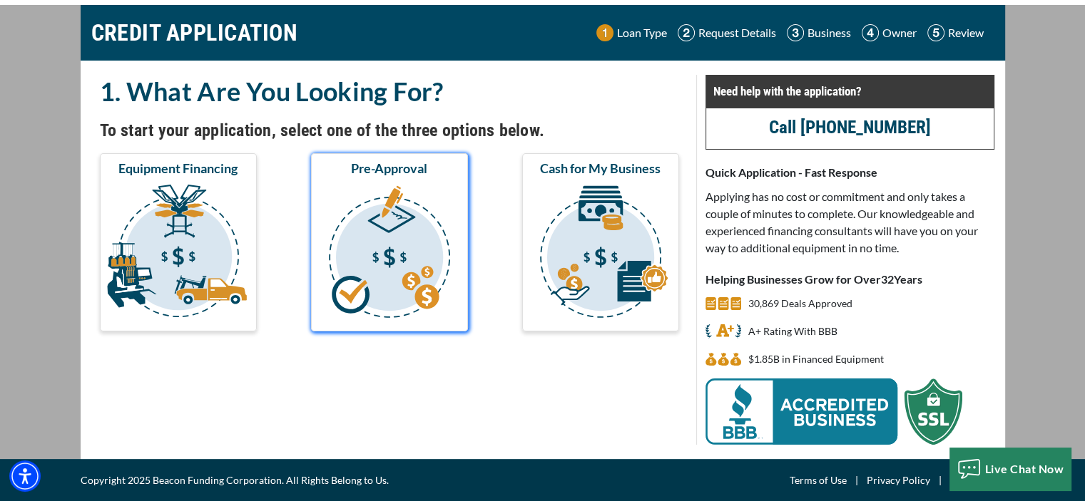
click at [373, 270] on img "submit" at bounding box center [389, 254] width 151 height 143
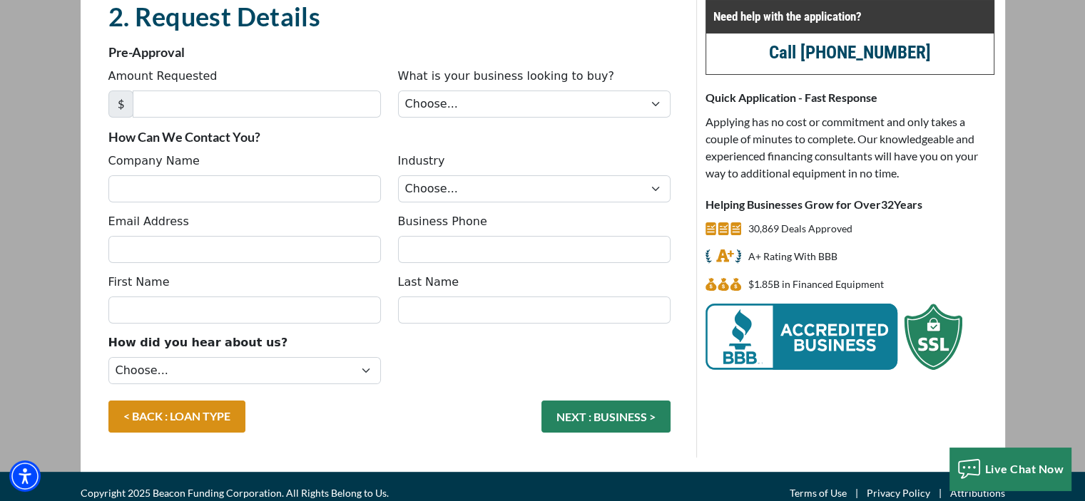
scroll to position [132, 0]
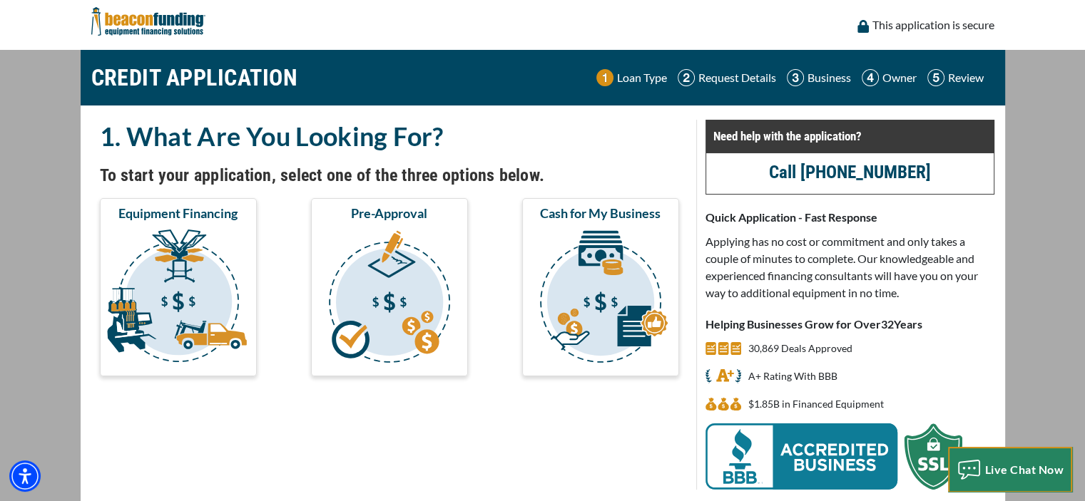
click at [1004, 471] on span "Live Chat Now" at bounding box center [1024, 470] width 79 height 14
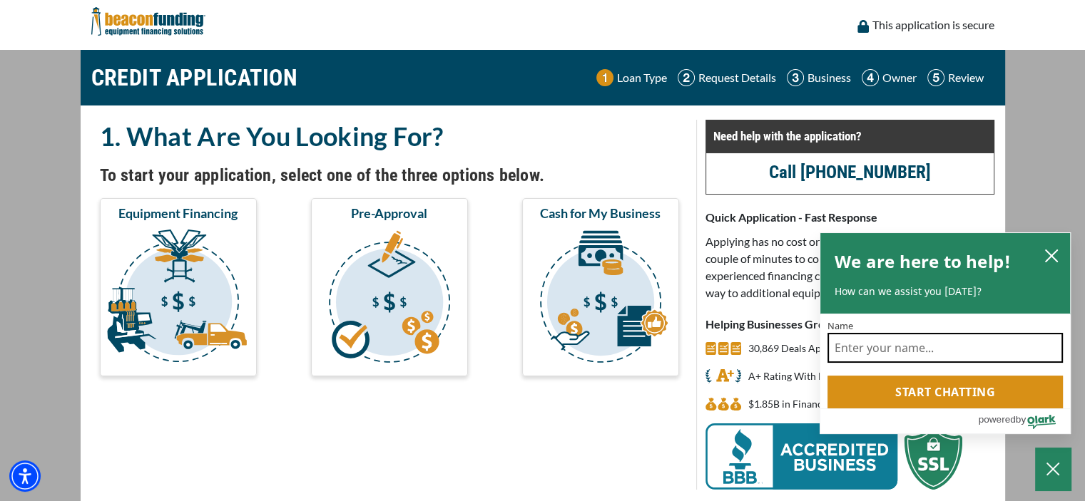
click at [942, 346] on input "Name" at bounding box center [944, 348] width 235 height 30
type input "[PERSON_NAME]"
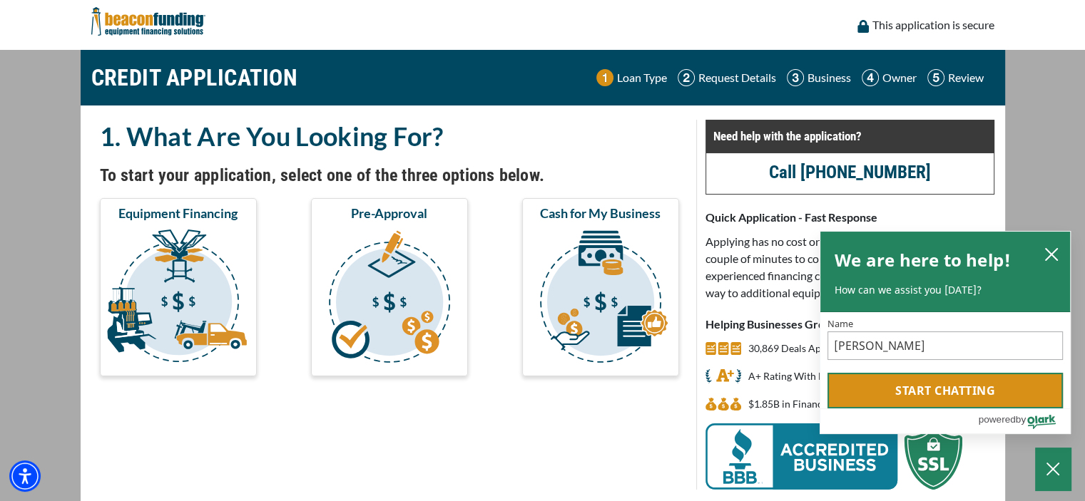
click at [953, 390] on button "Start chatting" at bounding box center [944, 391] width 235 height 36
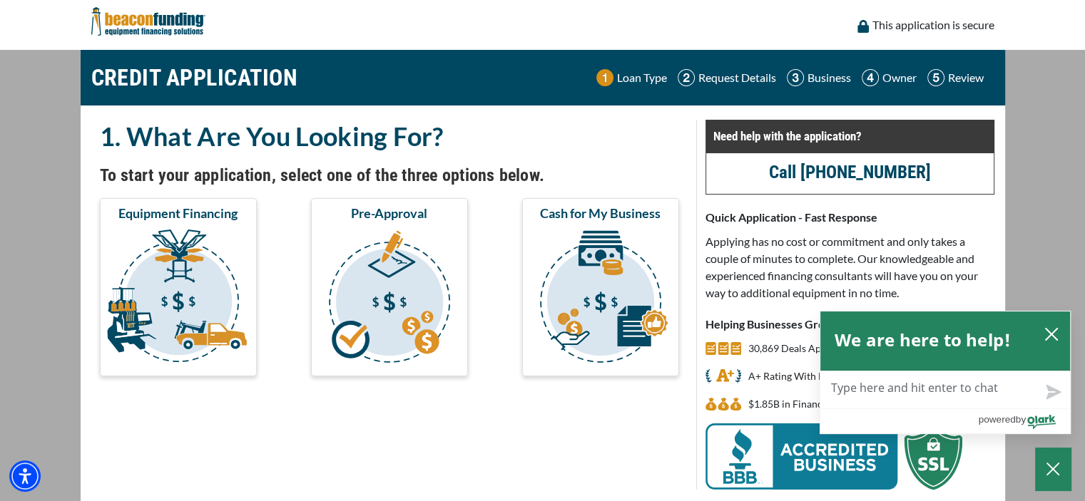
click at [902, 385] on textarea "Live Chat Now" at bounding box center [945, 390] width 250 height 37
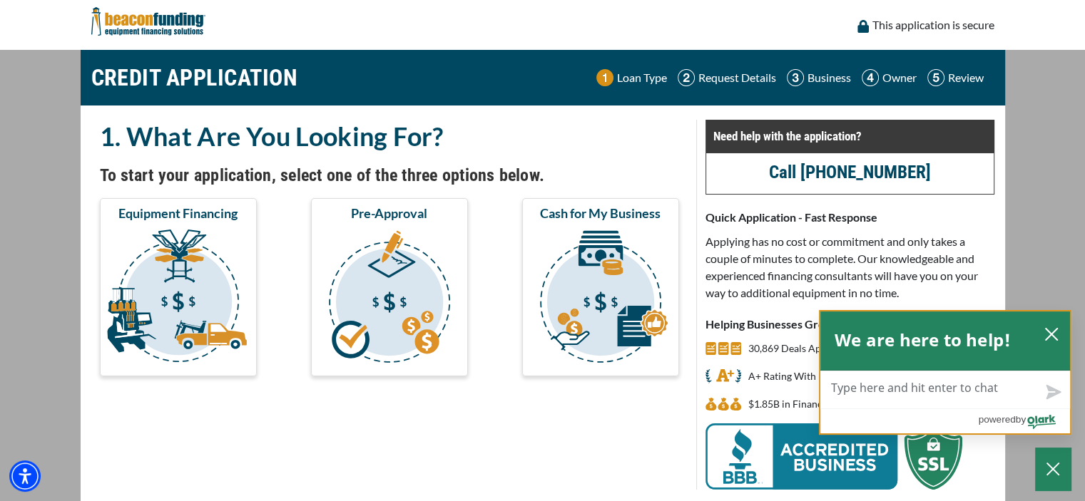
click at [1049, 332] on div "We are here to help!" at bounding box center [945, 341] width 250 height 59
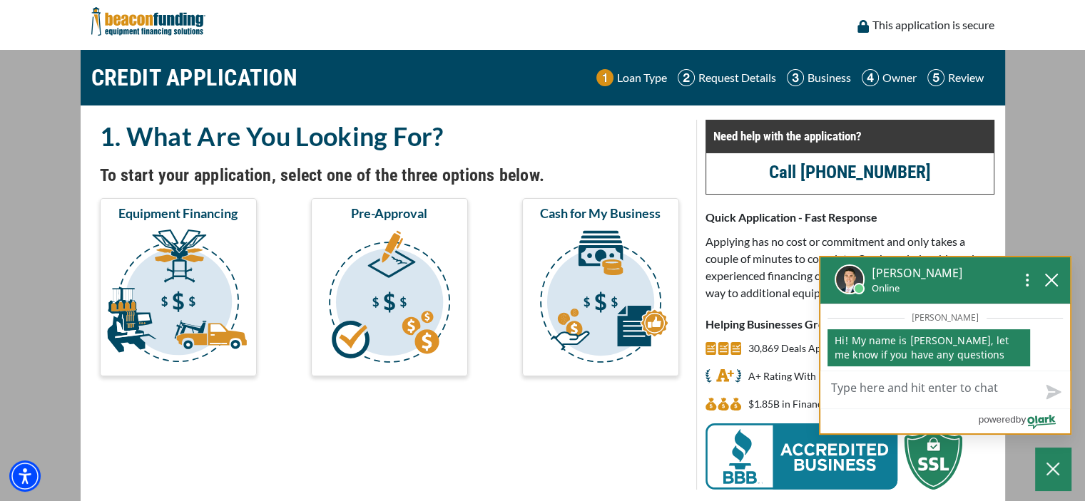
click at [1048, 307] on div "[PERSON_NAME] sent Hi! My name is [PERSON_NAME], let me know if you have any qu…" at bounding box center [945, 337] width 250 height 67
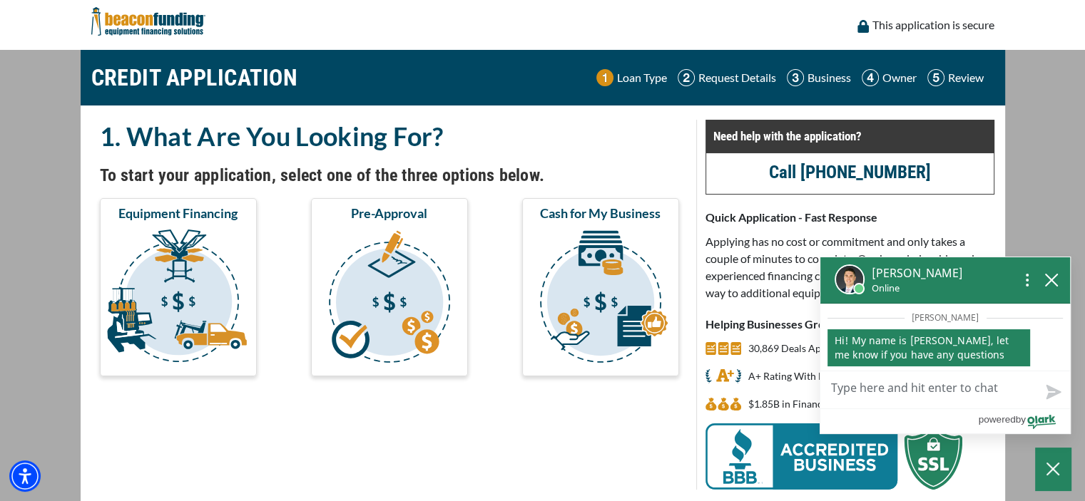
click at [870, 390] on textarea "Live Chat Now" at bounding box center [945, 390] width 250 height 37
type textarea "I"
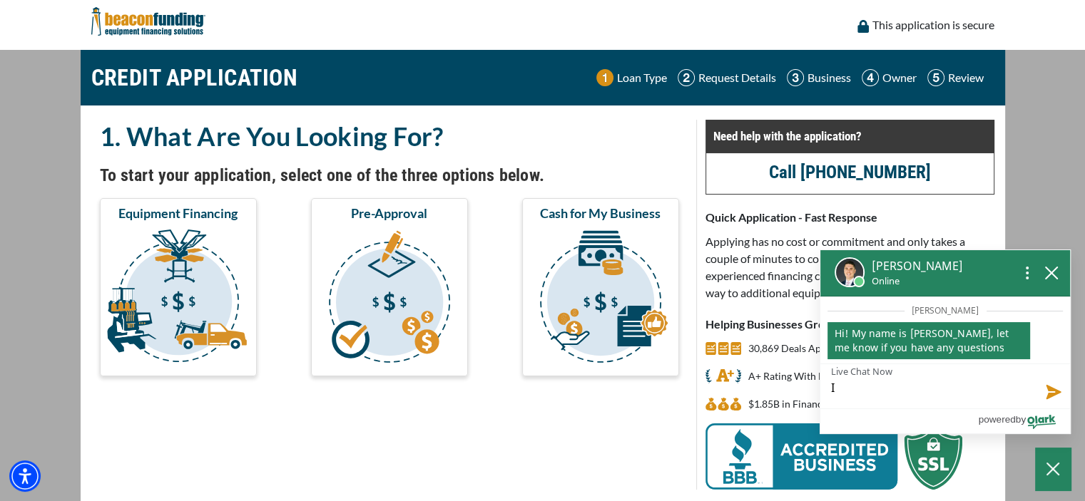
type textarea "I"
type textarea "I e"
type textarea "I en"
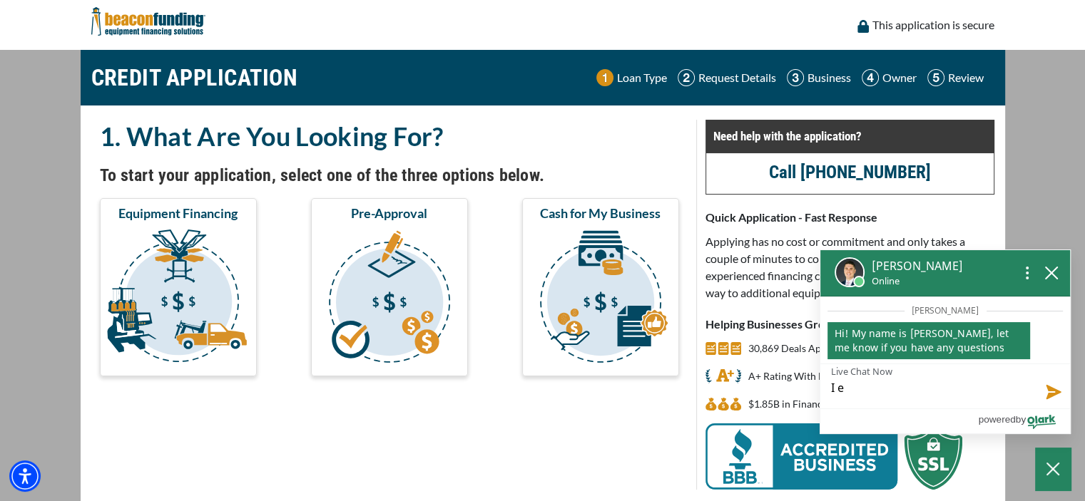
type textarea "I en"
type textarea "I ent"
type textarea "I ente"
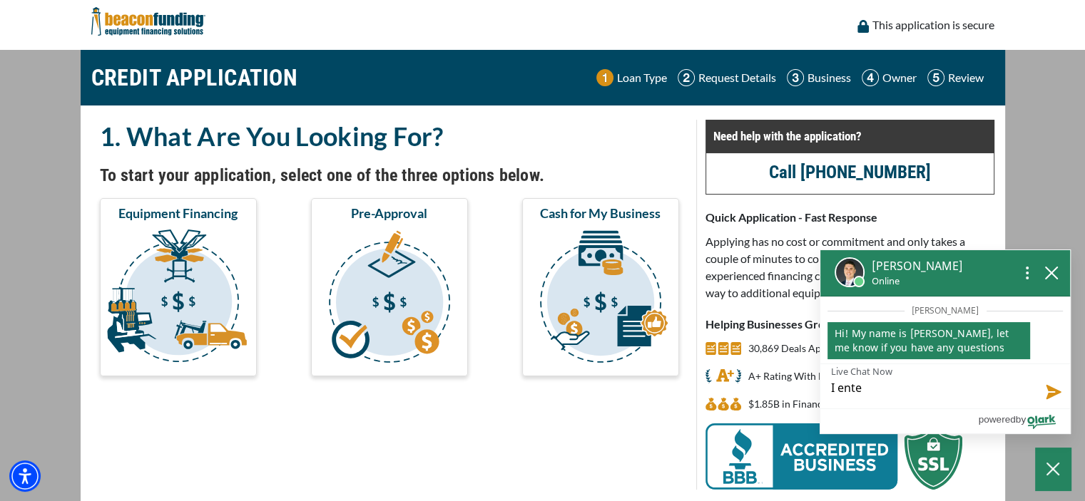
type textarea "I enter"
type textarea "I entere"
type textarea "I entered"
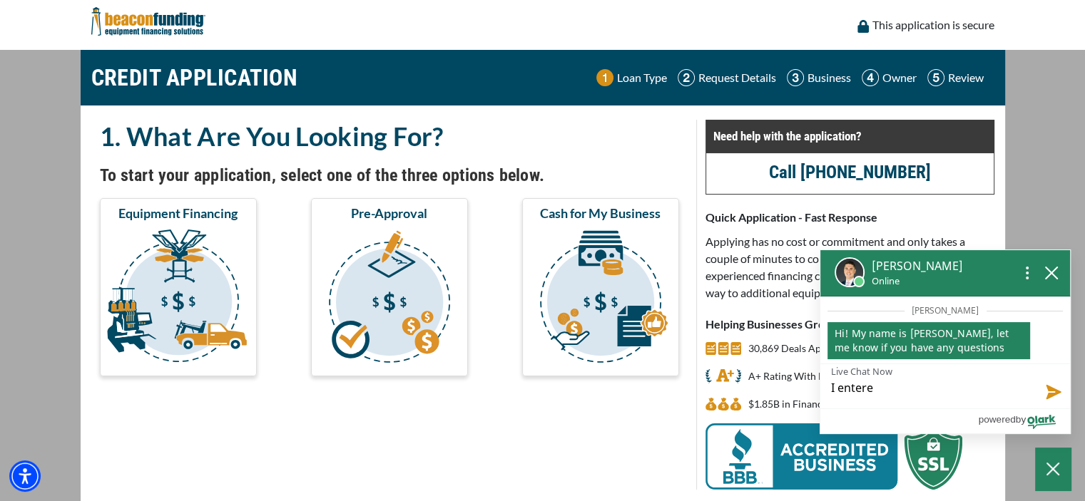
type textarea "I entered"
type textarea "I entered o"
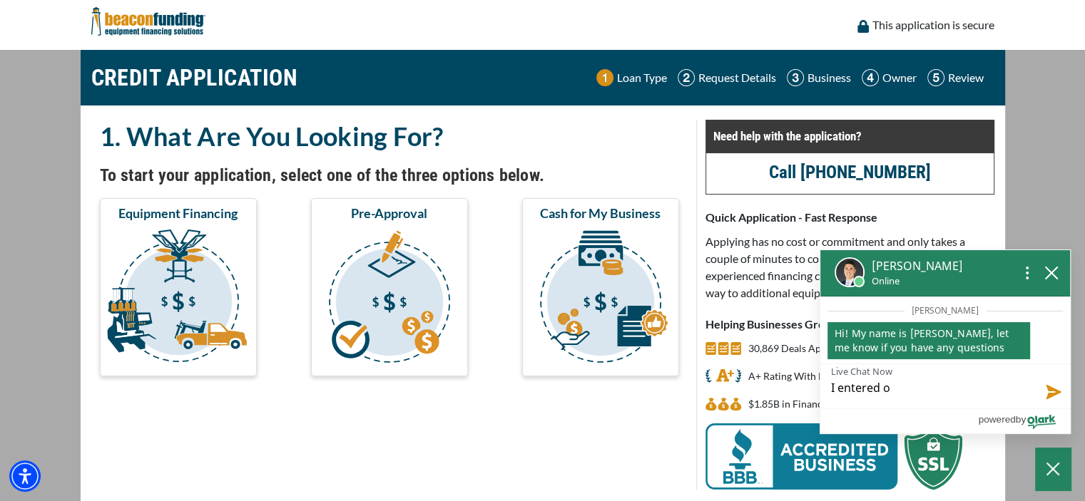
type textarea "I entered ou"
type textarea "I entered our"
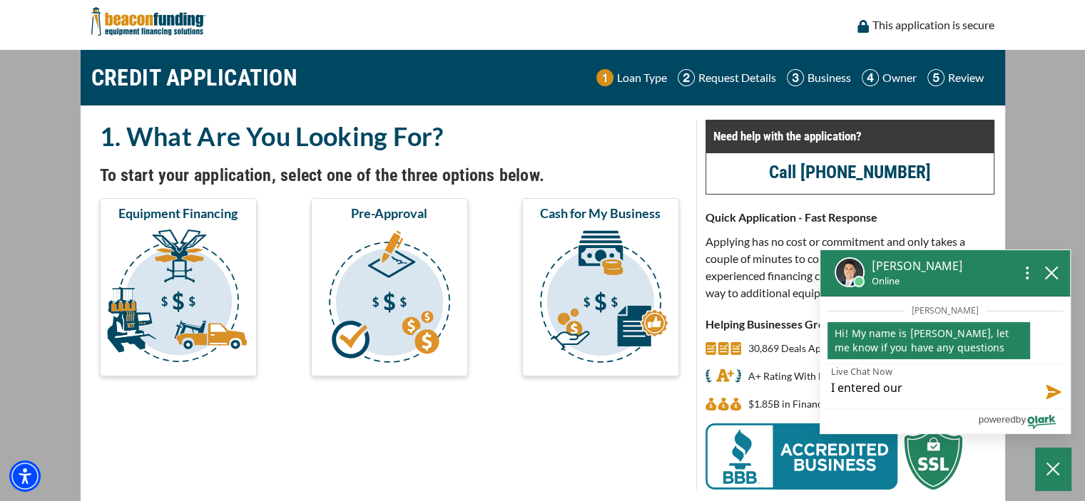
type textarea "I entered our"
type textarea "I entered our b"
type textarea "I entered our ba"
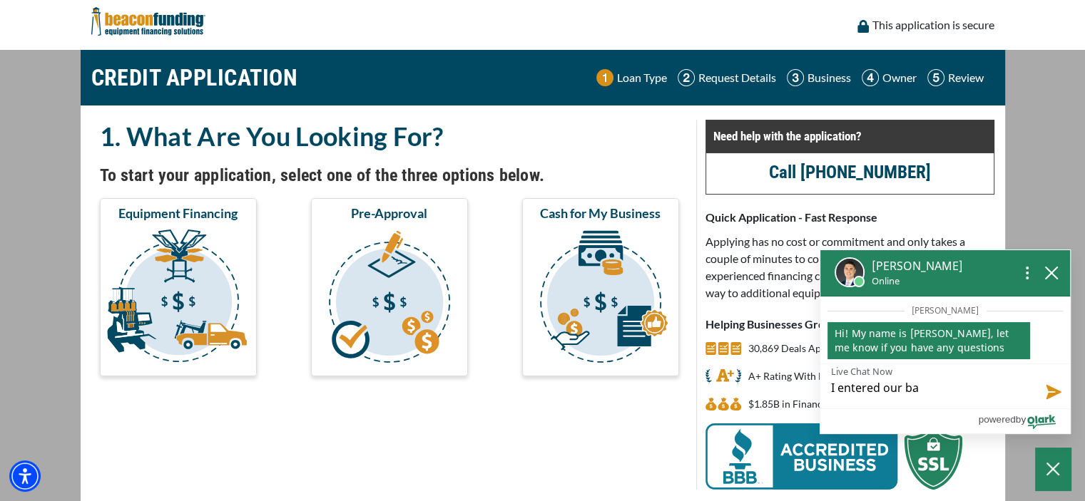
type textarea "I entered our ban"
type textarea "I entered our bank"
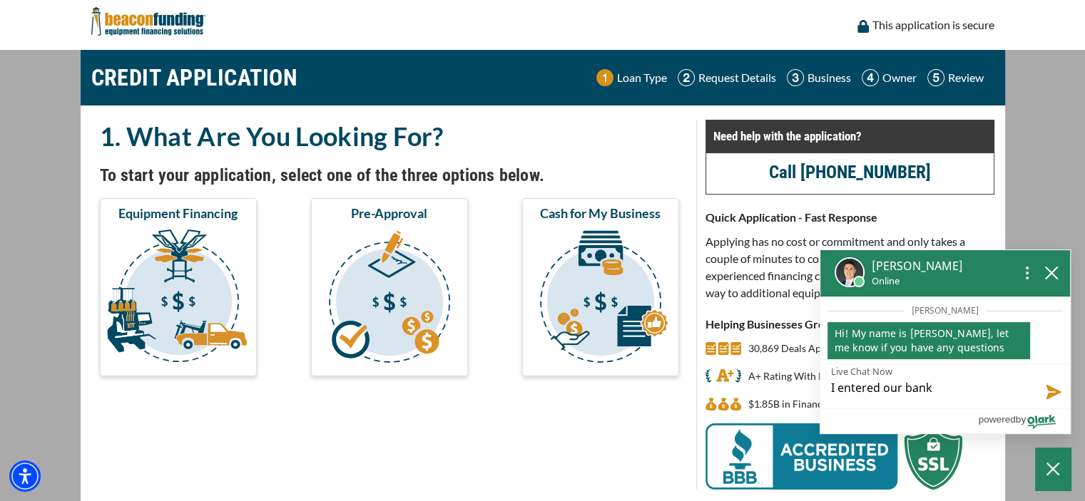
type textarea "I entered our bank"
type textarea "I entered our bank i"
type textarea "I entered our bank in"
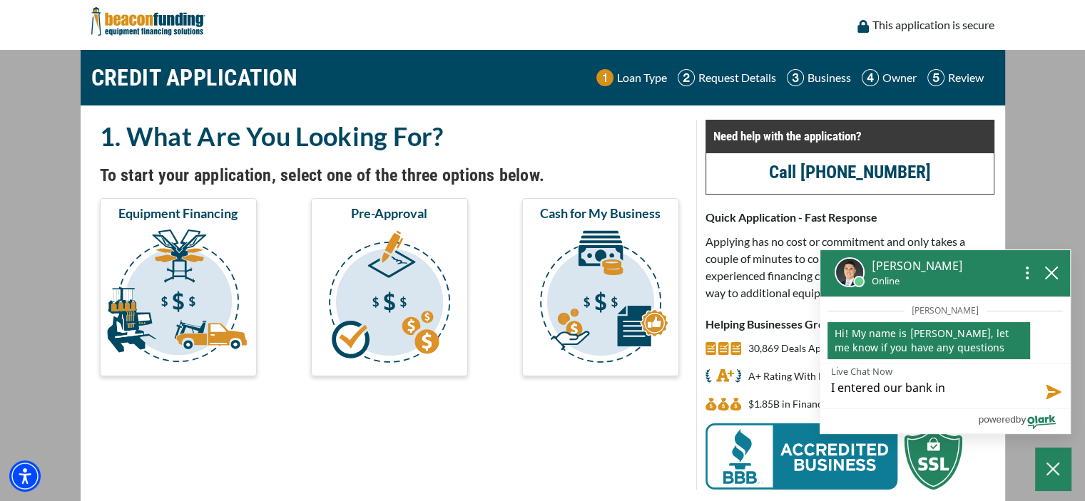
type textarea "I entered our bank inf"
type textarea "I entered our bank info"
type textarea "I entered our bank info,"
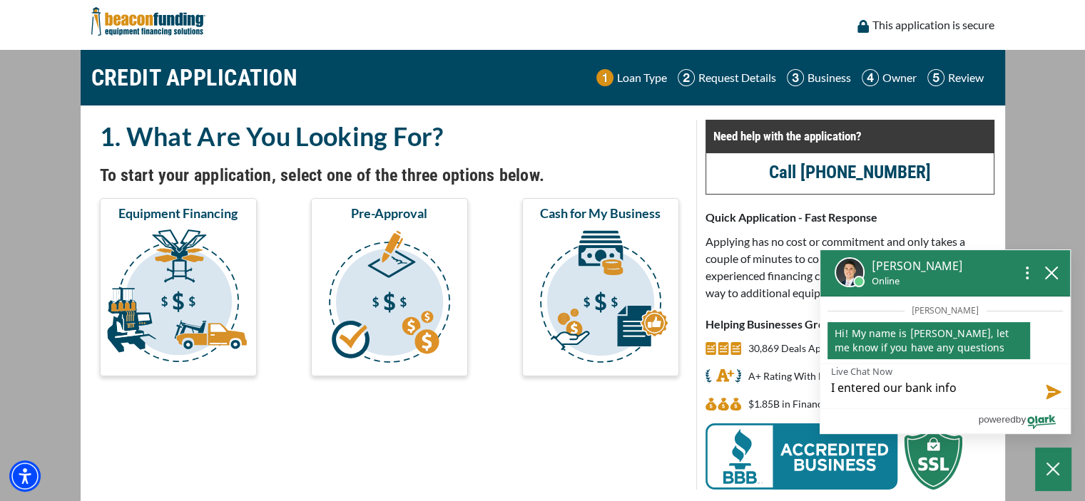
type textarea "I entered our bank info,"
type textarea "I entered our bank info, d"
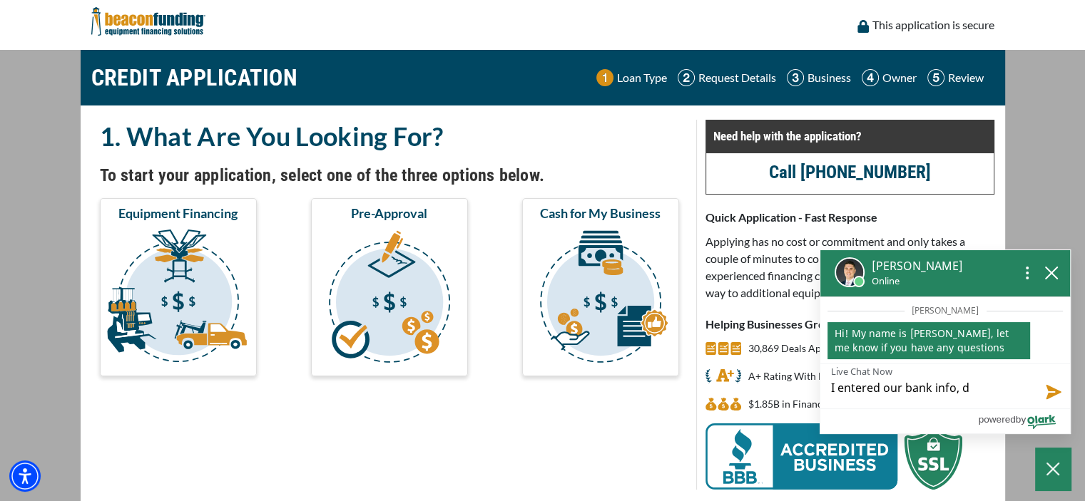
type textarea "I entered our bank info, do"
type textarea "I entered our bank info, do I"
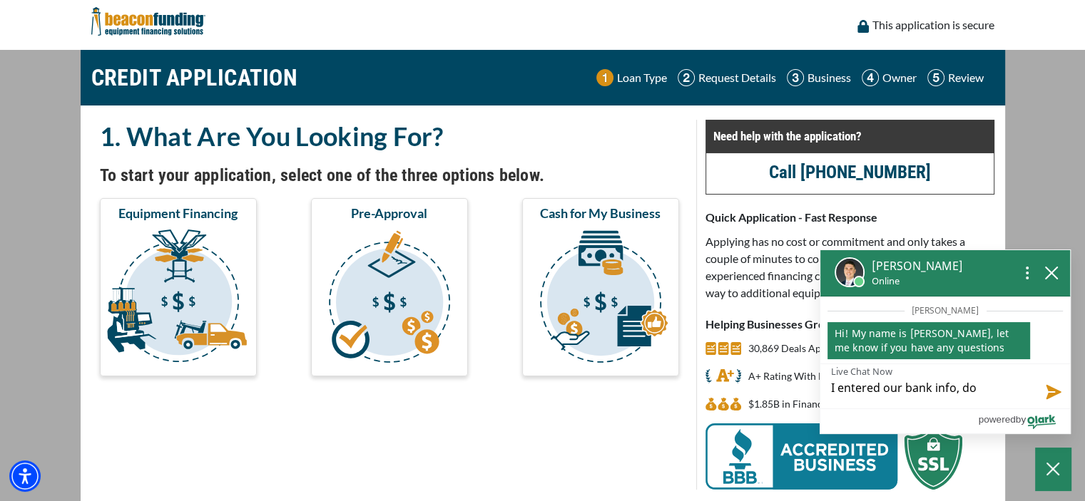
type textarea "I entered our bank info, do I"
type textarea "I entered our bank info, do I n"
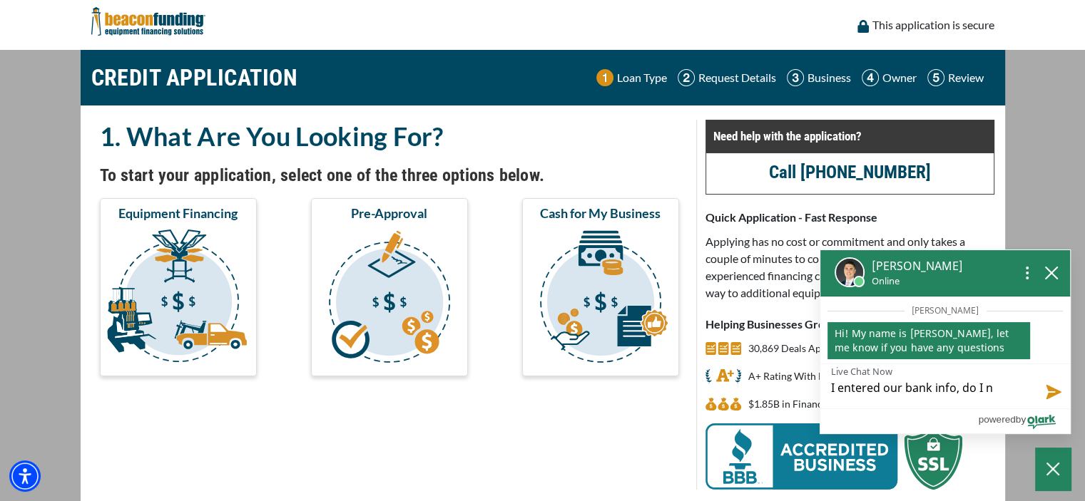
type textarea "I entered our bank info, do I ne"
type textarea "I entered our bank info, do I nee"
type textarea "I entered our bank info, do I need"
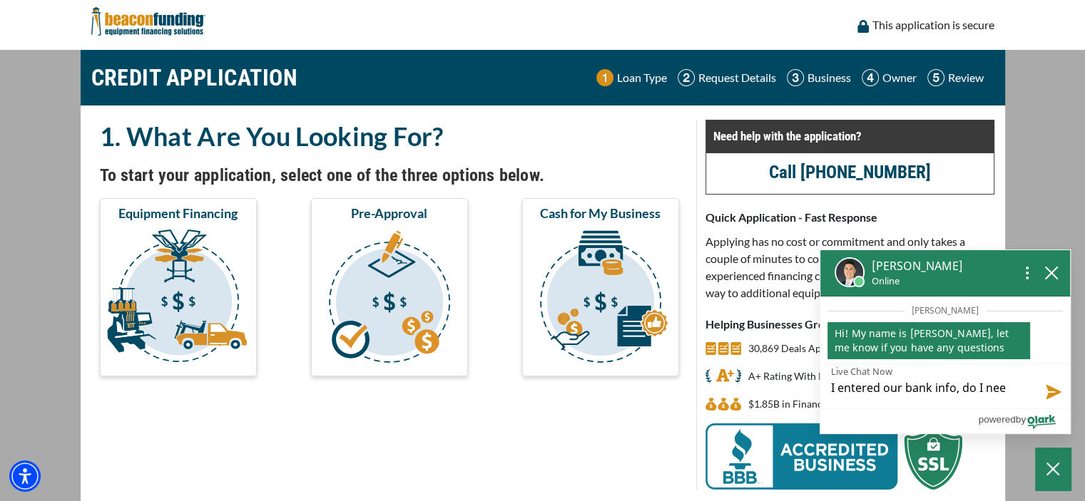
type textarea "I entered our bank info, do I need"
type textarea "I entered our bank info, do I need t"
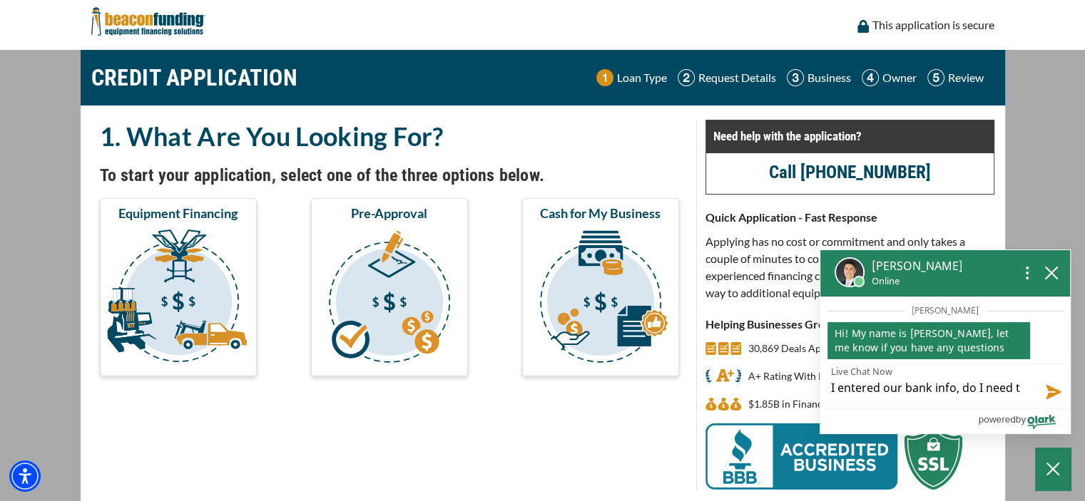
type textarea "I entered our bank info, do I need to"
type textarea "I entered our bank info, do I need to d"
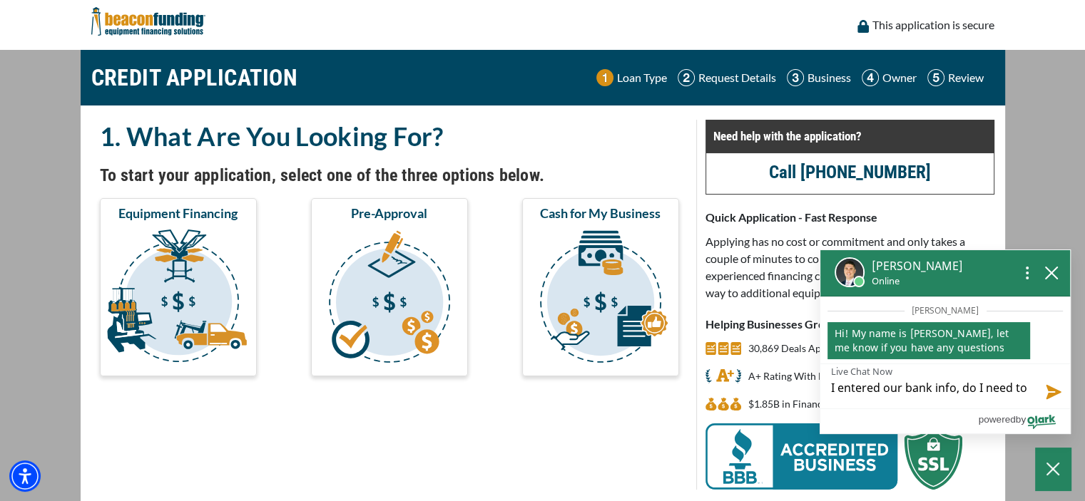
type textarea "I entered our bank info, do I need to d"
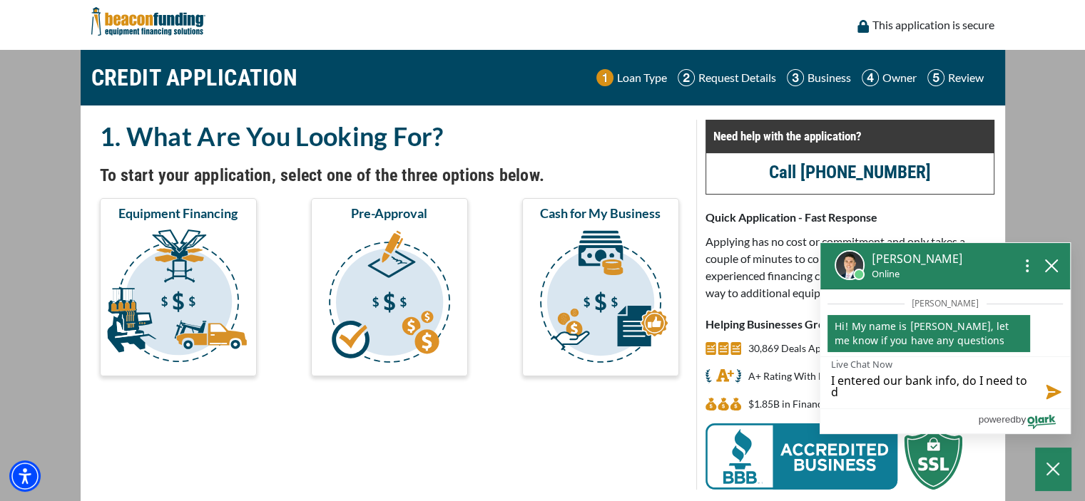
type textarea "I entered our bank info, do I need to do"
type textarea "I entered our bank info, do I need to do a"
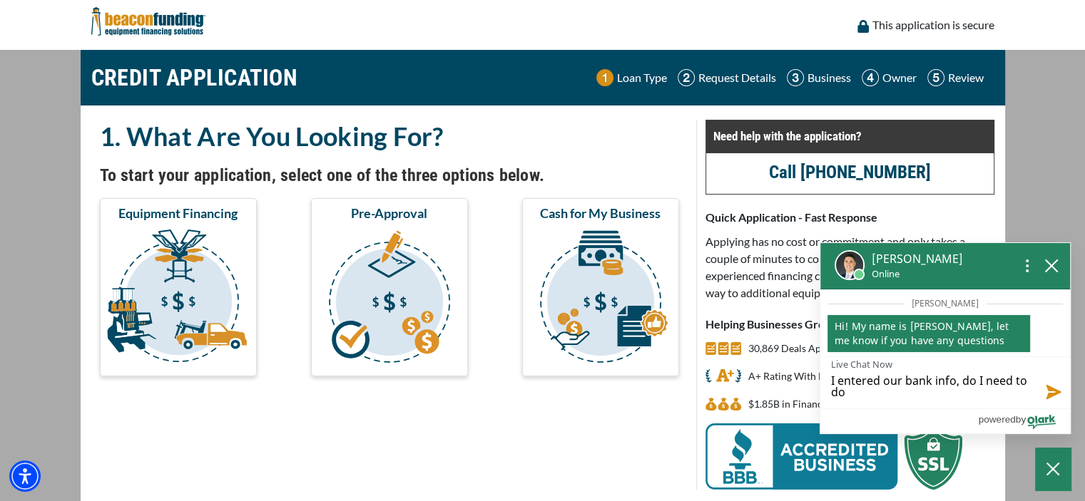
type textarea "I entered our bank info, do I need to do a"
type textarea "I entered our bank info, do I need to do an"
type textarea "I entered our bank info, do I need to do any"
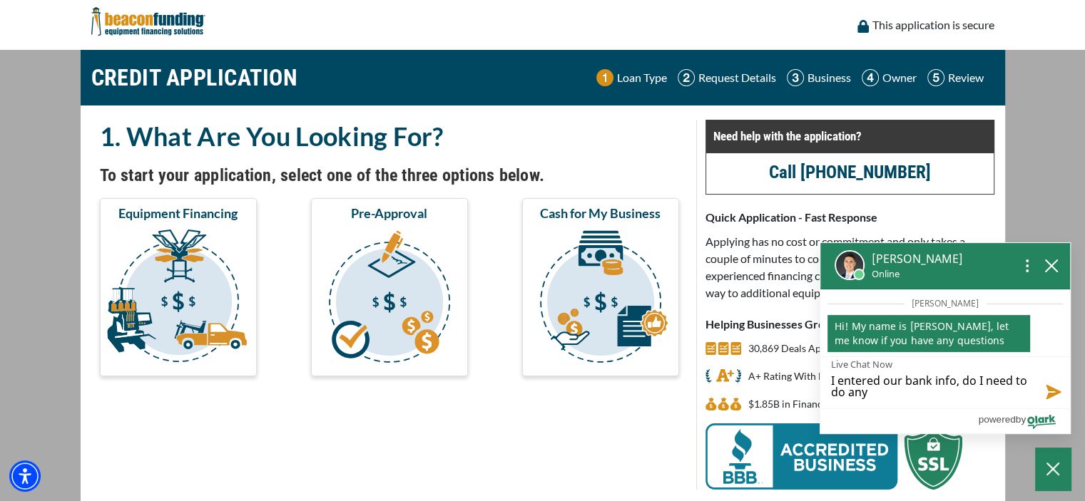
type textarea "I entered our bank info, do I need to do anyt"
type textarea "I entered our bank info, do I need to do anyth"
type textarea "I entered our bank info, do I need to do anythi"
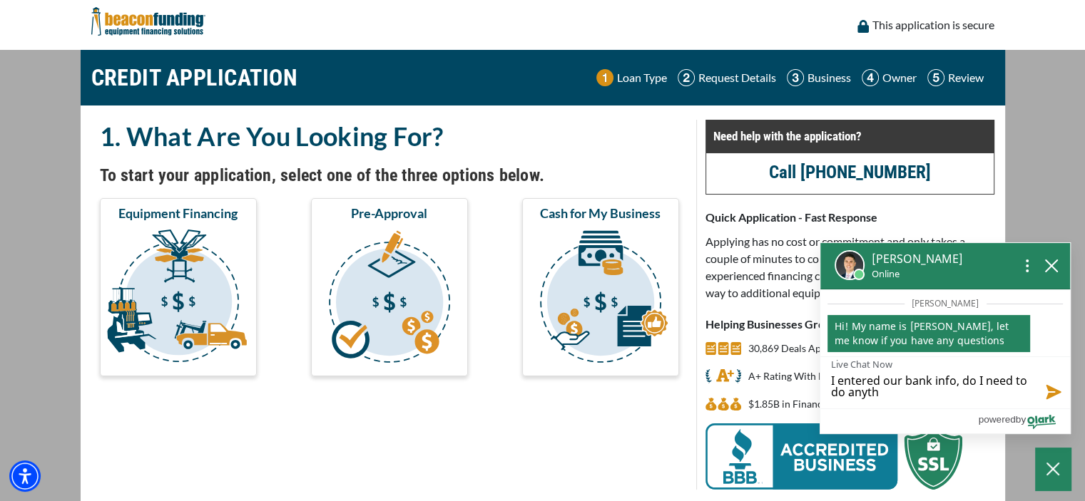
type textarea "I entered our bank info, do I need to do anythi"
type textarea "I entered our bank info, do I need to do anythin"
type textarea "I entered our bank info, do I need to do anything"
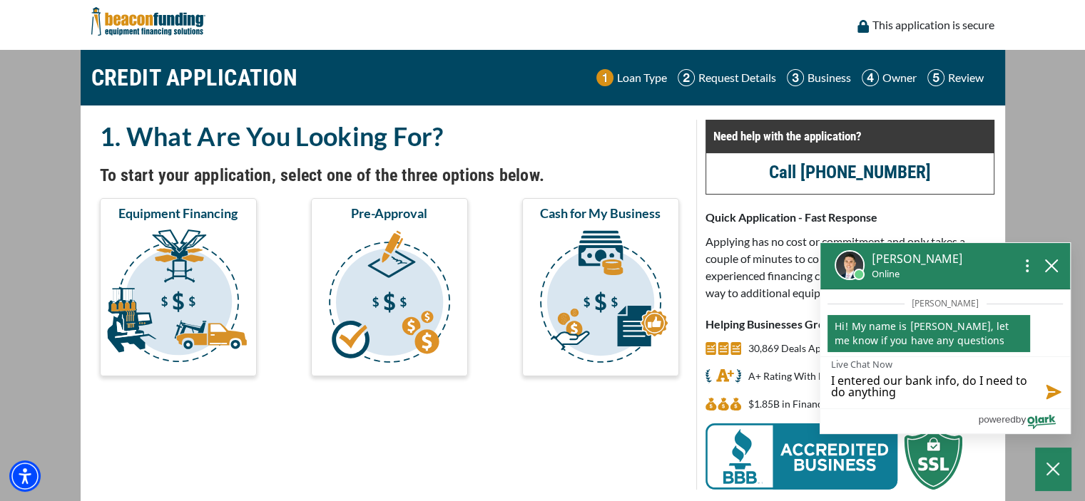
type textarea "I entered our bank info, do I need to do anything"
type textarea "I entered our bank info, do I need to do anything e"
type textarea "I entered our bank info, do I need to do anything el"
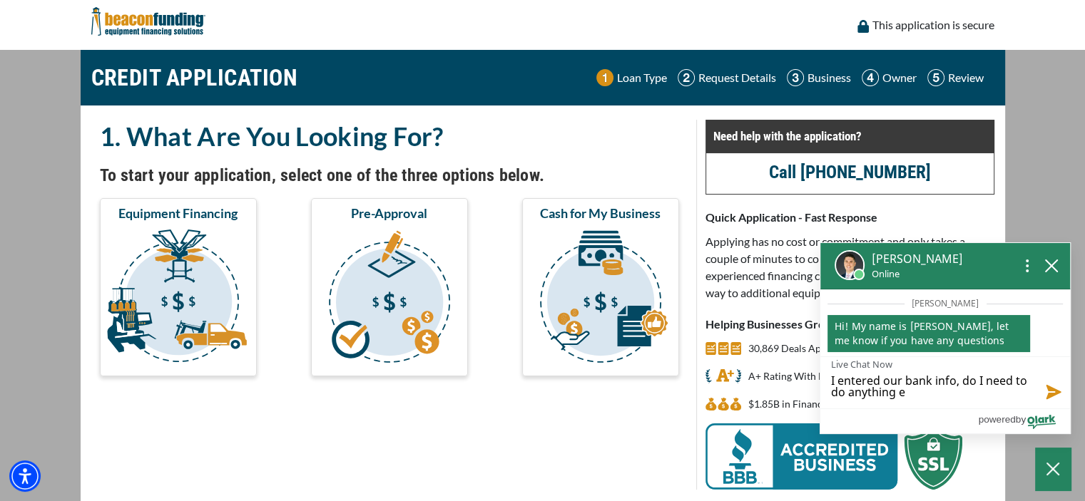
type textarea "I entered our bank info, do I need to do anything el"
type textarea "I entered our bank info, do I need to do anything els"
type textarea "I entered our bank info, do I need to do anything else"
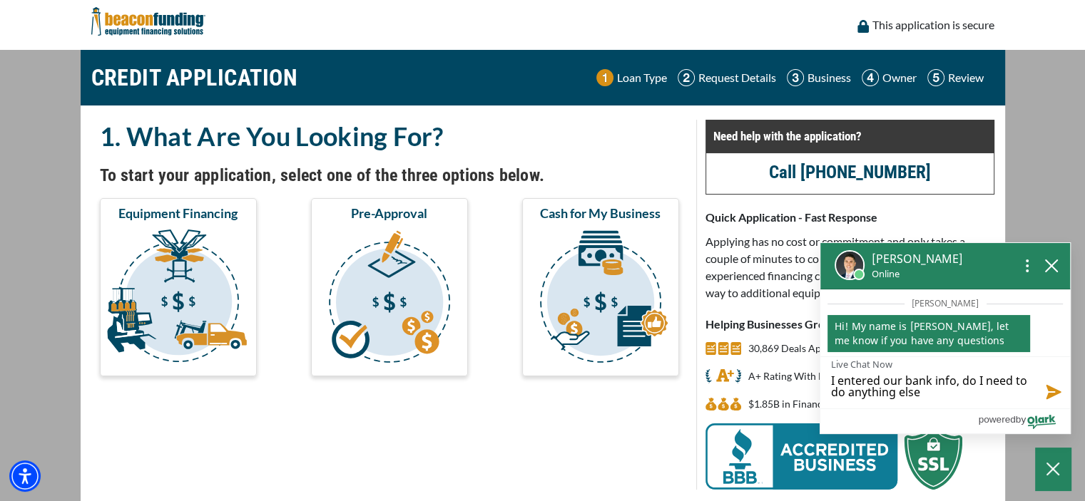
type textarea "I entered our bank info, do I need to do anything else?"
click at [1051, 389] on button "Send message" at bounding box center [1050, 391] width 39 height 36
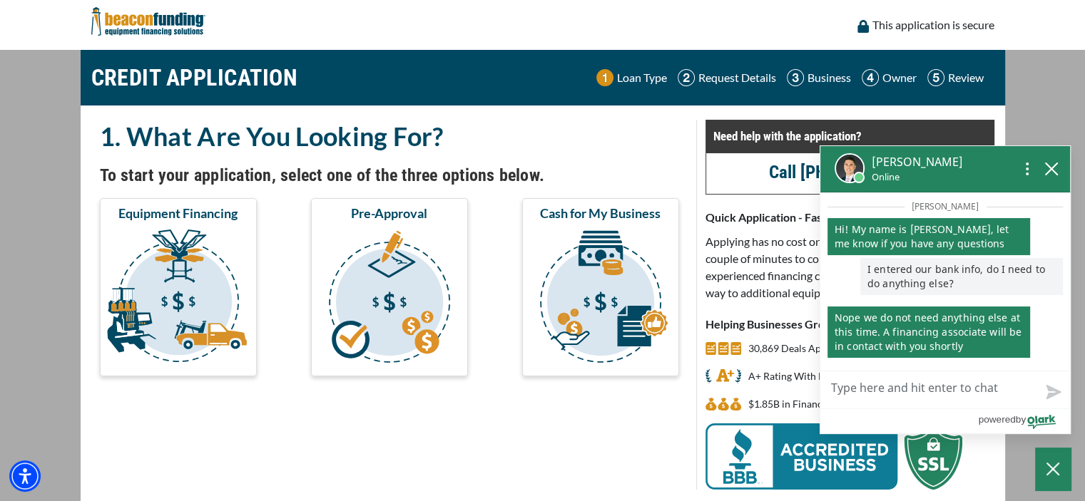
click at [873, 393] on textarea "Live Chat Now" at bounding box center [945, 390] width 250 height 37
type textarea "O"
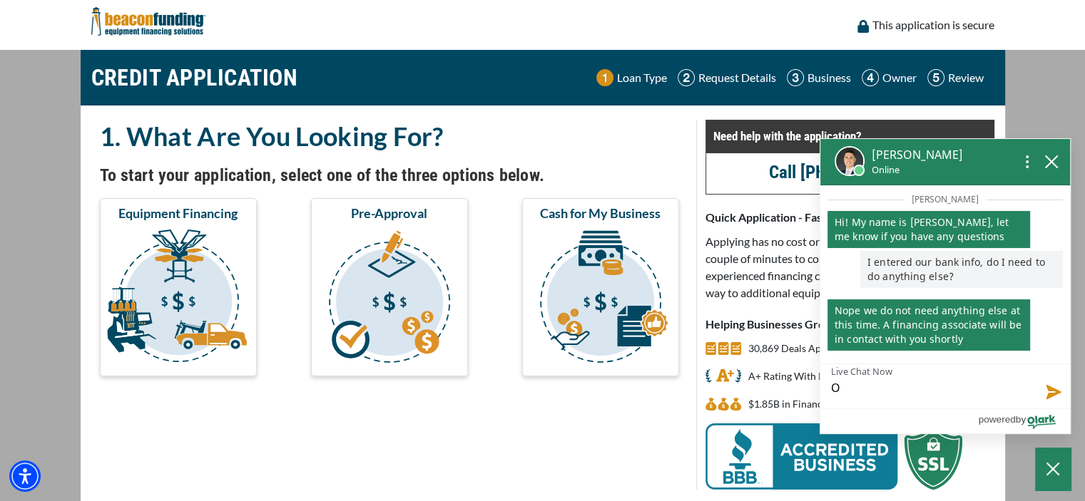
type textarea "OK"
type textarea "OK,"
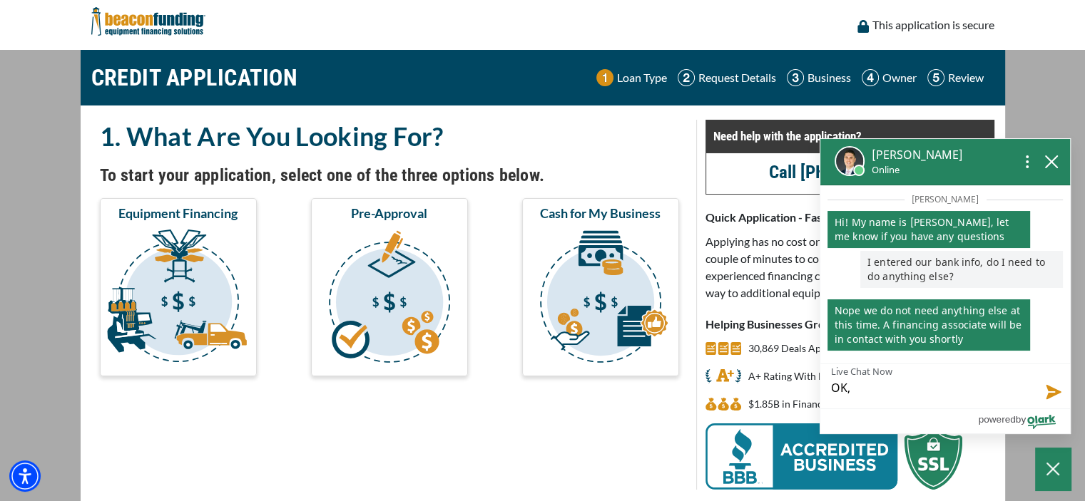
type textarea "OK,"
type textarea "OK, t"
type textarea "OK, th"
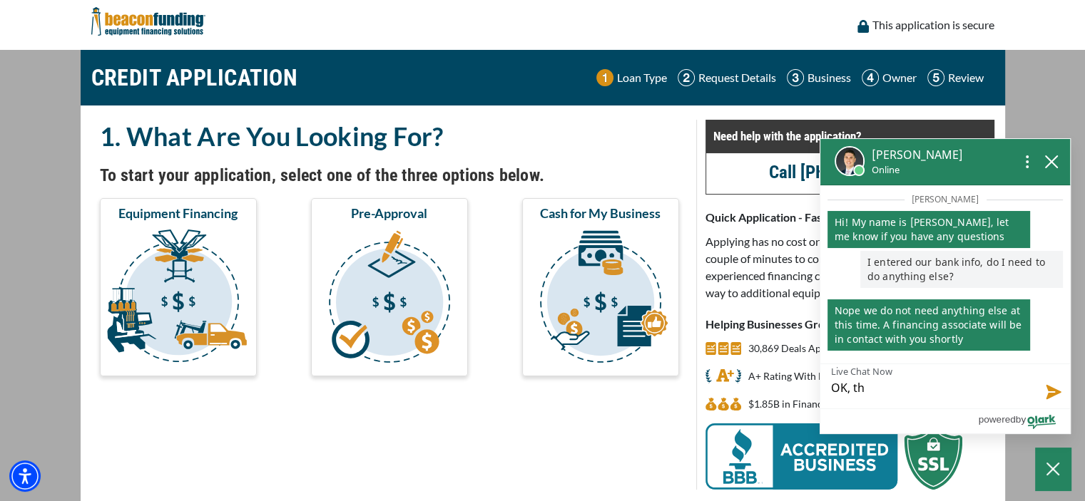
type textarea "OK, tha"
type textarea "OK, than"
type textarea "OK, thank"
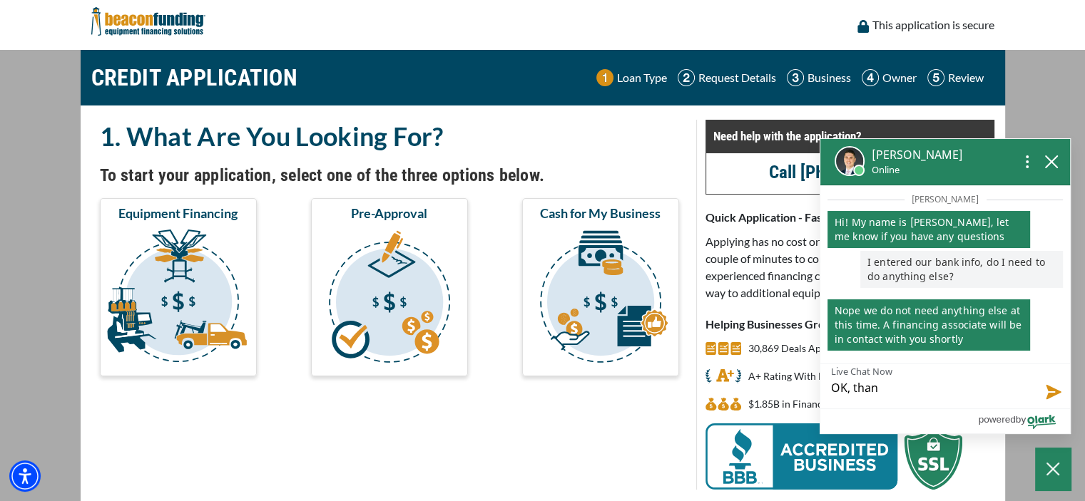
type textarea "OK, thank"
type textarea "OK, thanks"
click at [1054, 386] on button "Send message" at bounding box center [1050, 391] width 39 height 36
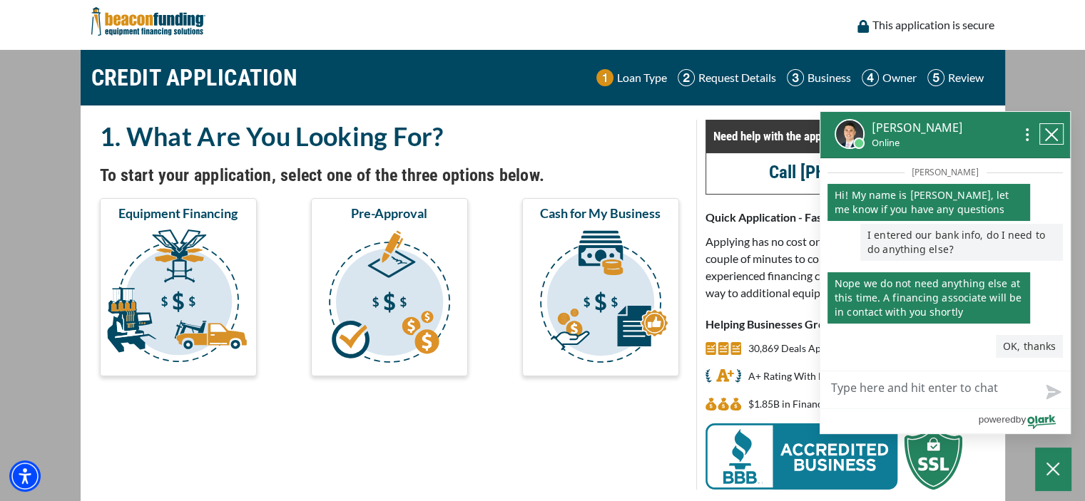
click at [1051, 131] on icon "close chatbox" at bounding box center [1051, 135] width 14 height 14
